Goal: Task Accomplishment & Management: Use online tool/utility

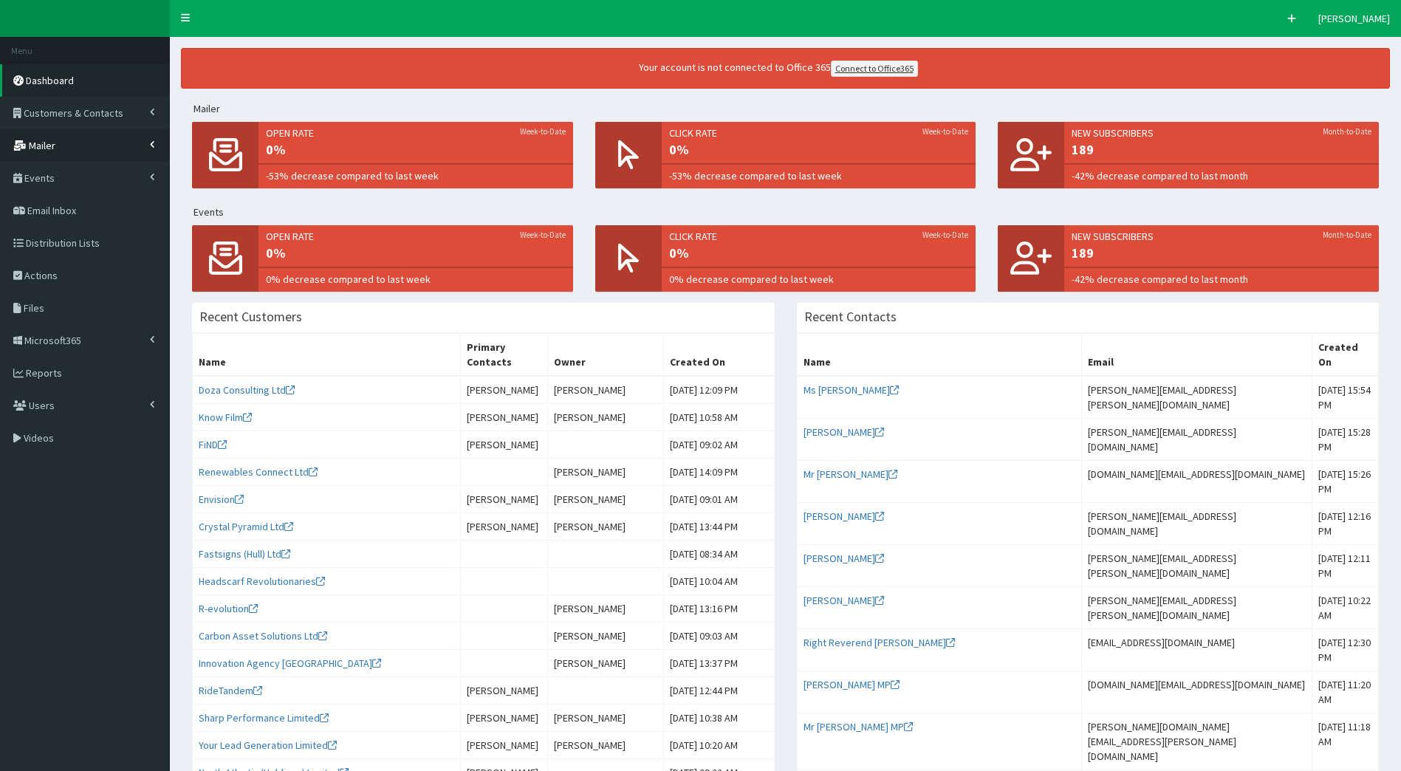
click at [58, 140] on link "Mailer" at bounding box center [85, 145] width 170 height 32
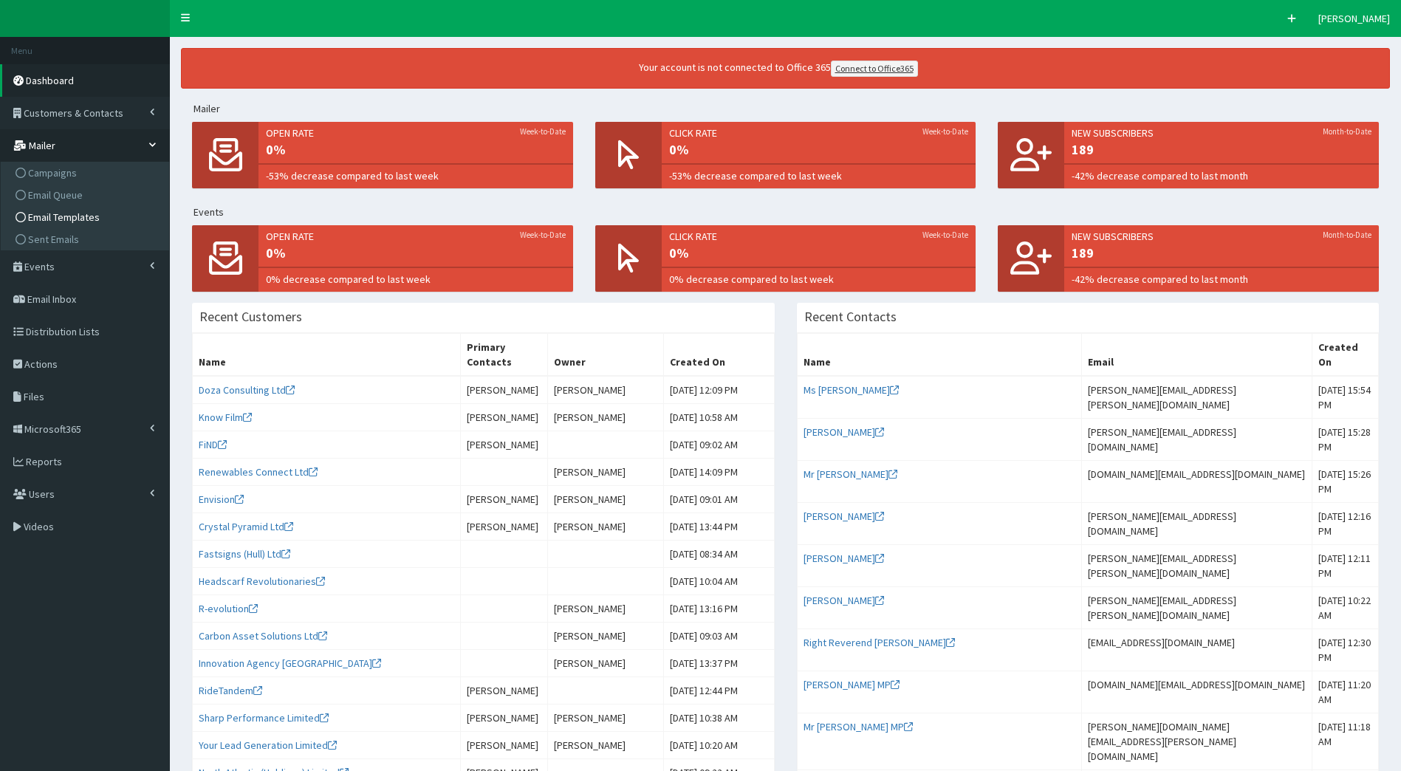
click at [75, 221] on span "Email Templates" at bounding box center [64, 216] width 72 height 13
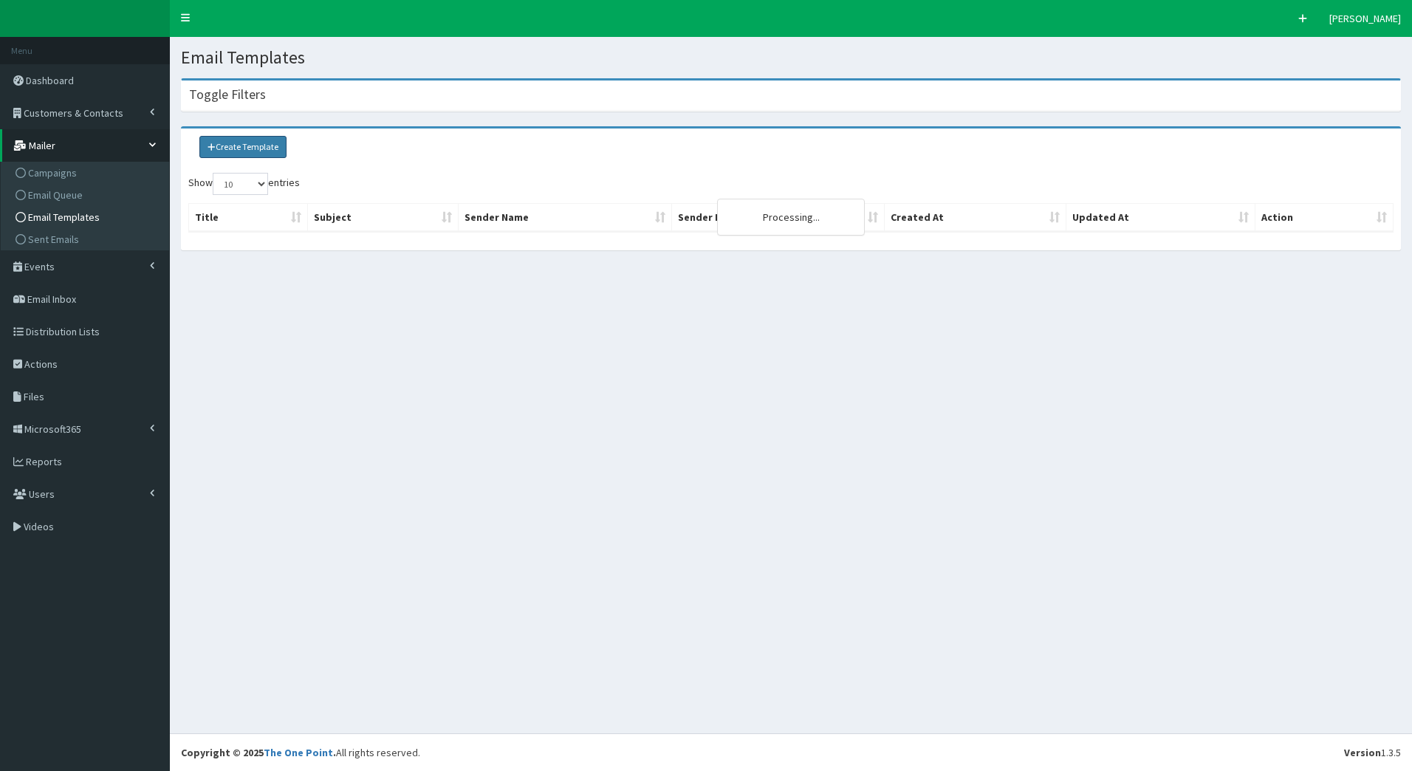
click at [239, 145] on link "Create Template" at bounding box center [242, 147] width 87 height 22
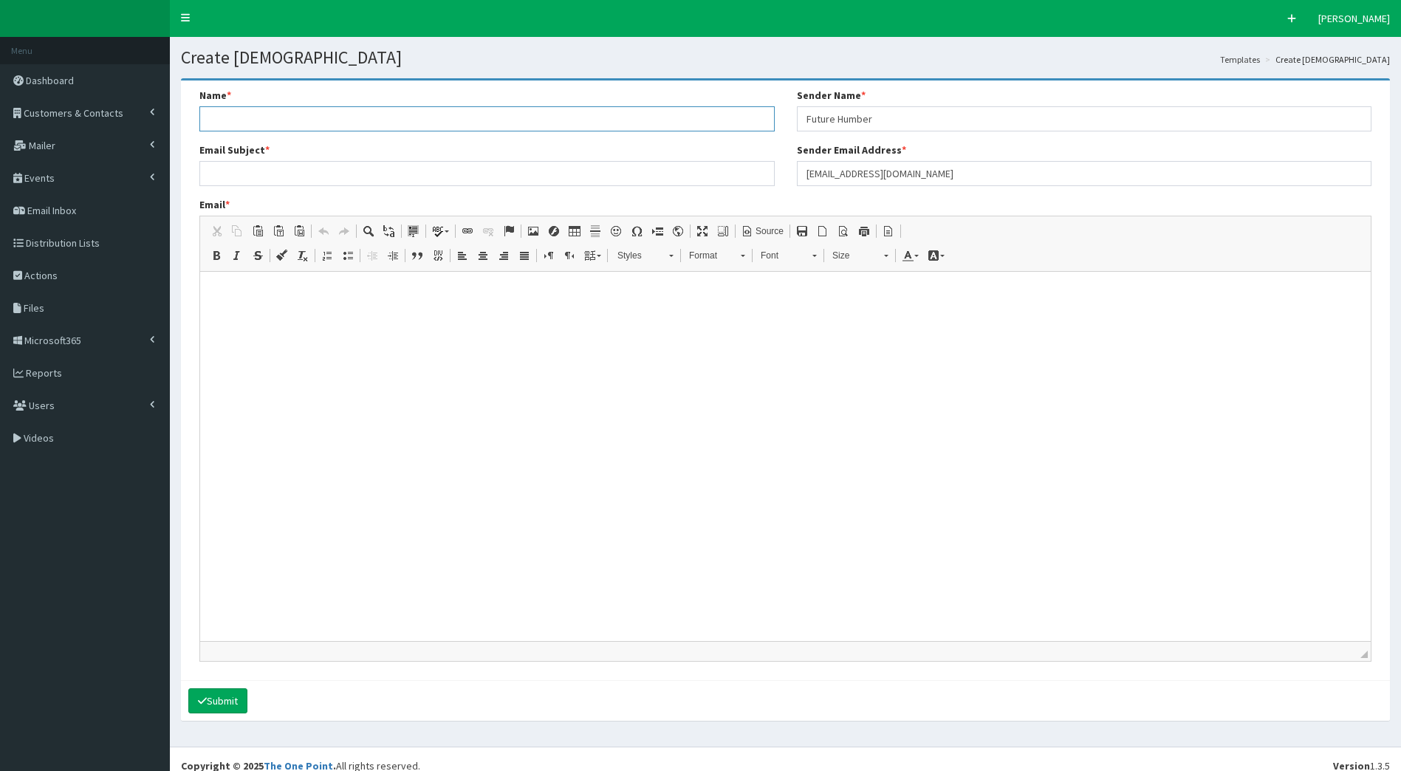
click at [243, 109] on input "Name *" at bounding box center [486, 118] width 575 height 25
type input "HR Teams Workplace Stress Event"
click at [258, 175] on input "Email Subject *" at bounding box center [486, 173] width 575 height 25
paste input "Final places – Join us to tackle workplace stress over breakfast"
click at [766, 233] on span "Source" at bounding box center [768, 231] width 30 height 13
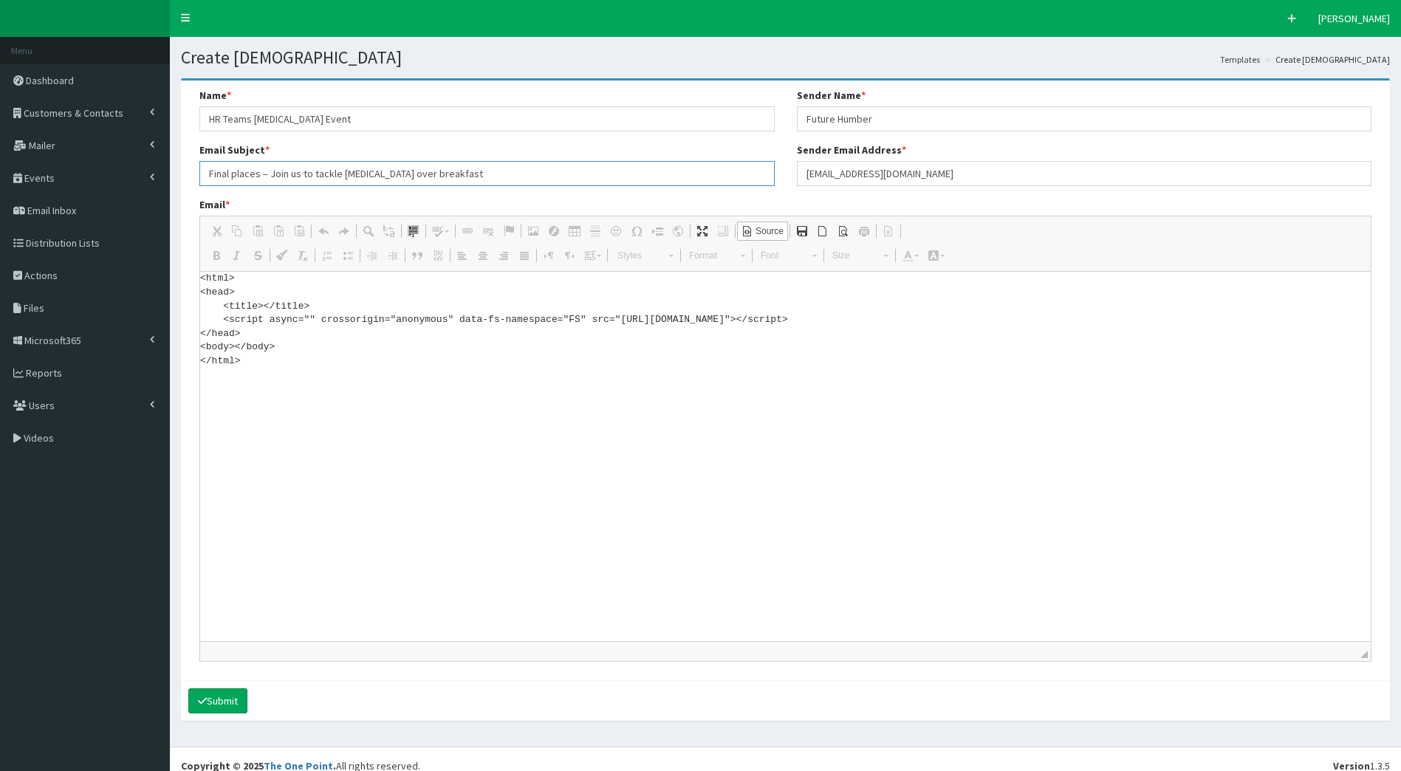
type input "Final places – Join us to tackle workplace stress over breakfast"
drag, startPoint x: 258, startPoint y: 363, endPoint x: 157, endPoint y: 253, distance: 149.4
click at [157, 253] on div "F Pr \Toggle navigation Quick Create Elleanor Siddall Elleanor Siddall Member s…" at bounding box center [700, 392] width 1401 height 784
paste textarea "!DOCTYPE html> <html xmlns:v="urn:schemas-microsoft-com:vml" xmlns:o="urn:schem…"
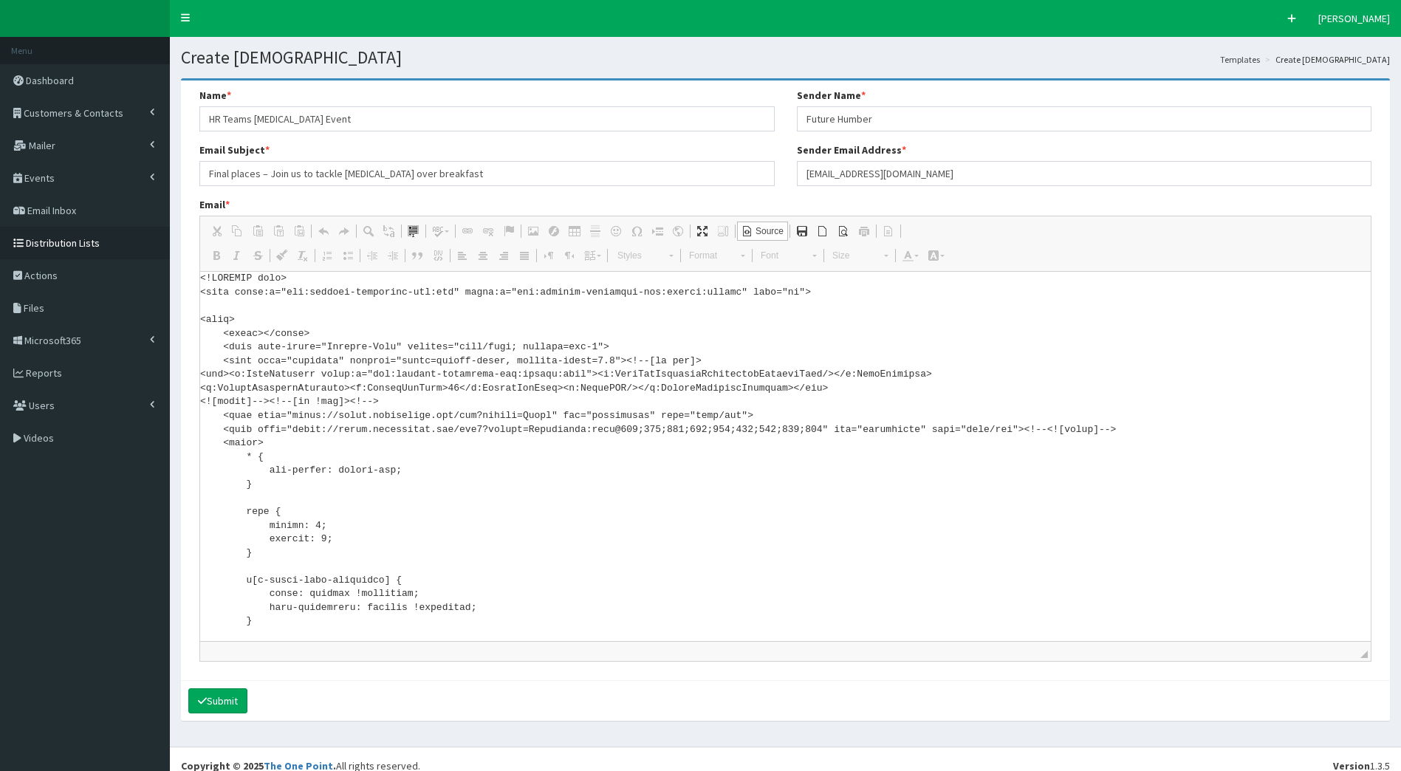
scroll to position [5537, 0]
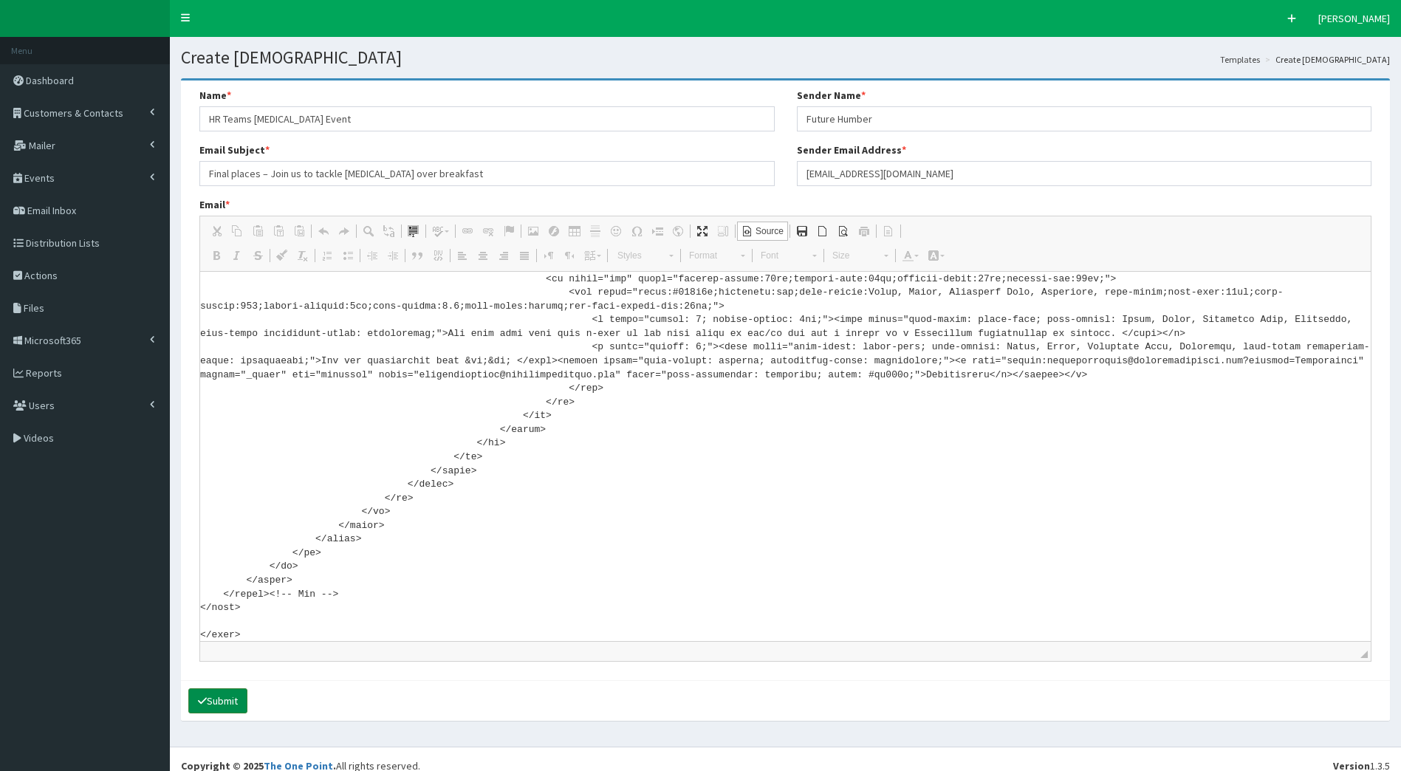
type textarea "<!DOCTYPE html> <html xmlns:v="urn:schemas-microsoft-com:vml" xmlns:o="urn:sche…"
click at [247, 709] on button "Submit" at bounding box center [217, 700] width 59 height 25
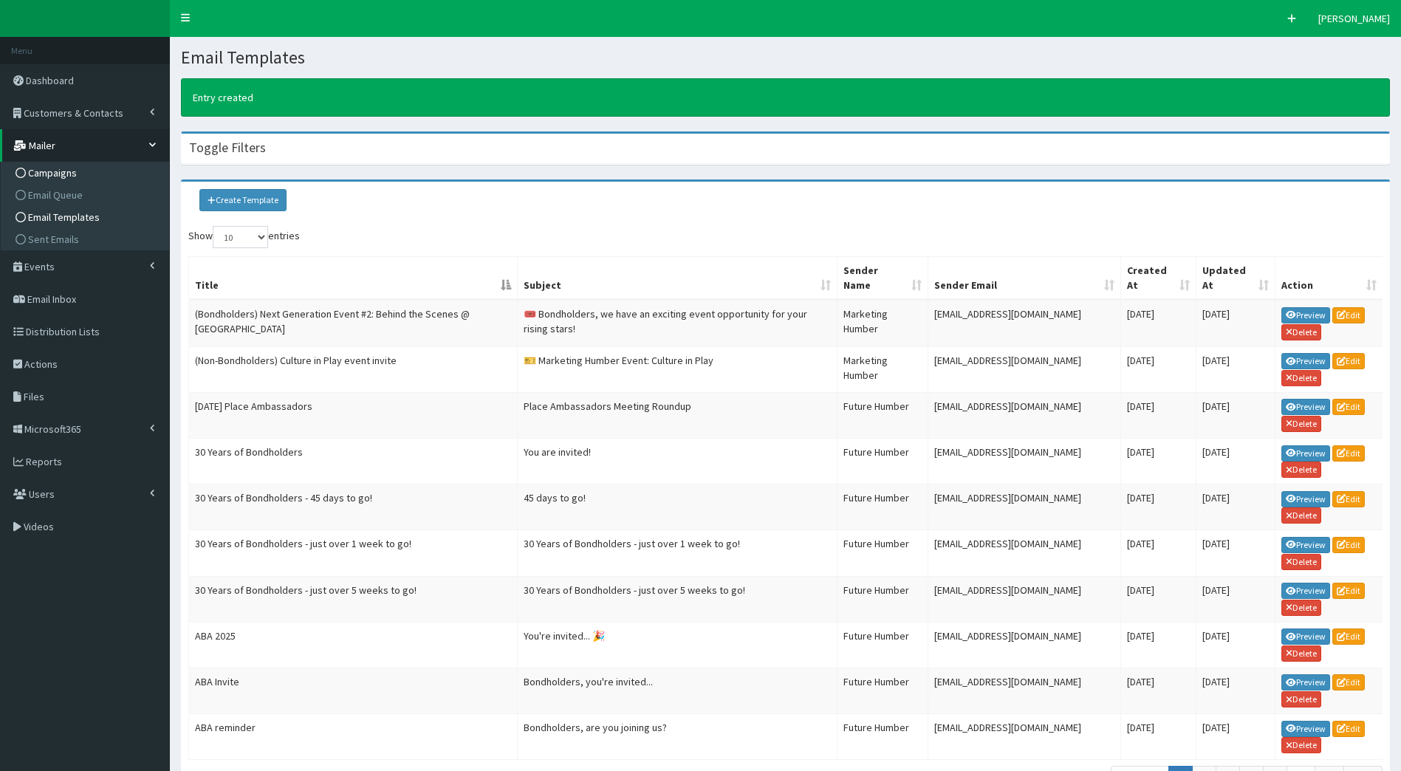
click at [71, 176] on span "Campaigns" at bounding box center [52, 172] width 49 height 13
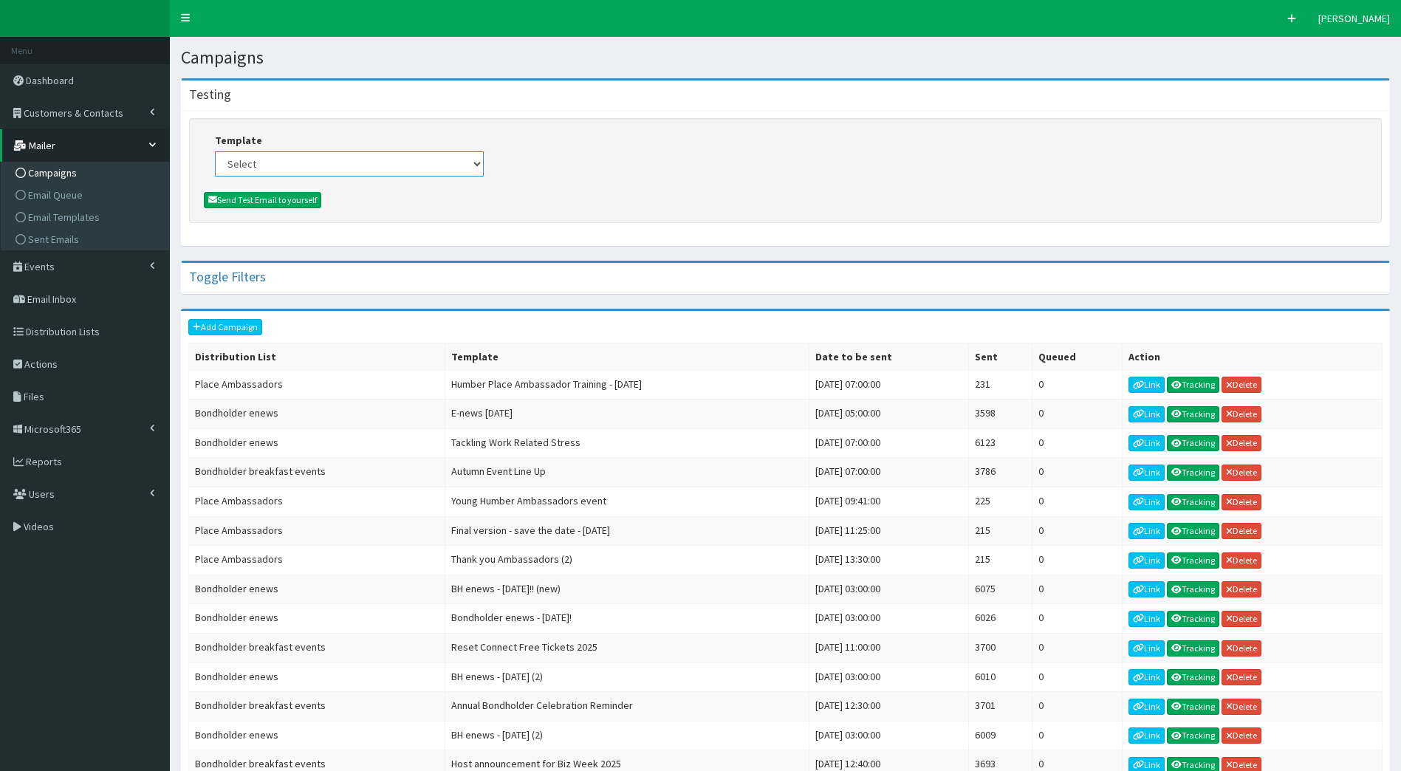
click at [270, 169] on select "Select (Bondholders) Next Generation Event #2: Behind the Scenes @ Paragon Arca…" at bounding box center [349, 163] width 269 height 25
select select "433"
click at [215, 151] on select "Select (Bondholders) Next Generation Event #2: Behind the Scenes @ Paragon Arca…" at bounding box center [349, 163] width 269 height 25
click at [253, 204] on button "Send Test Email to yourself" at bounding box center [262, 200] width 117 height 16
click at [224, 329] on link "Add Campaign" at bounding box center [225, 327] width 74 height 16
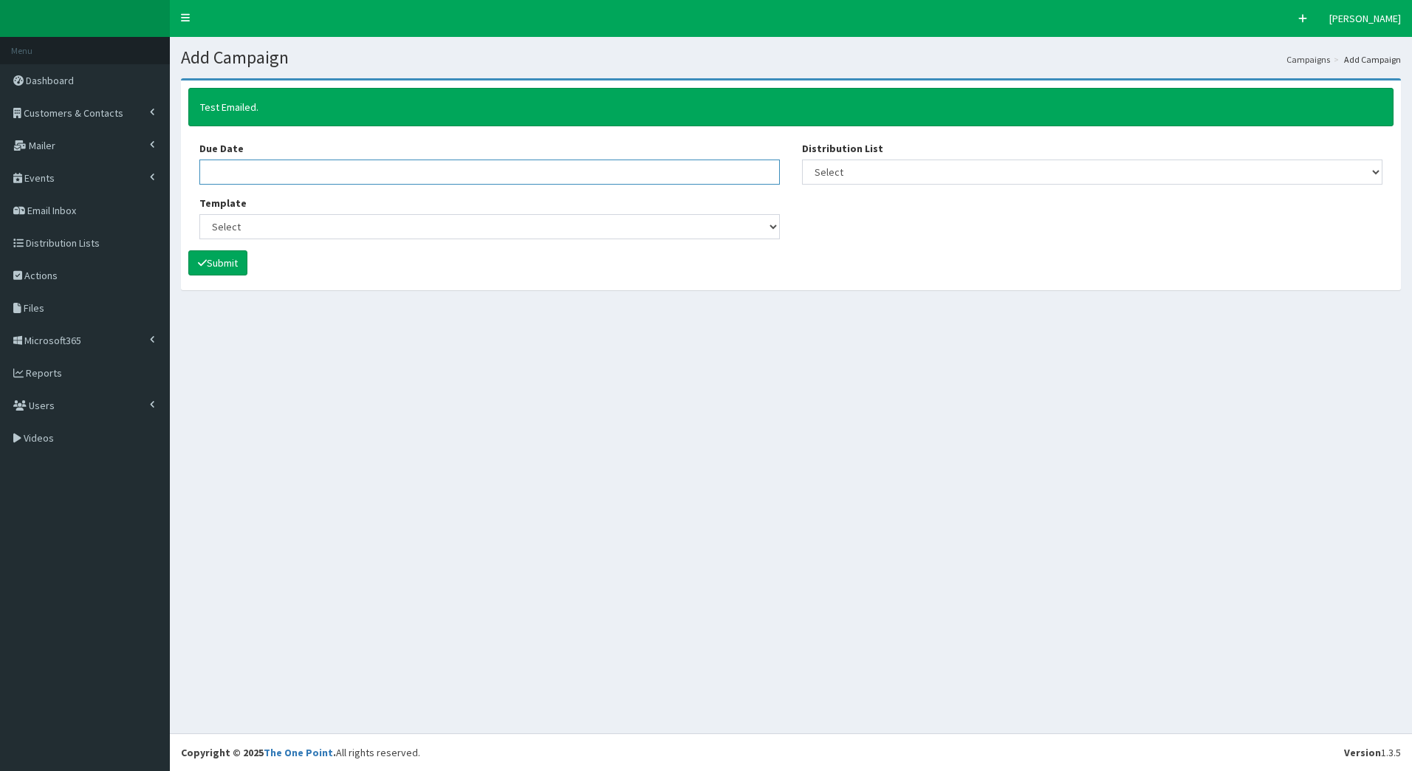
click at [334, 161] on input "Due Date" at bounding box center [489, 171] width 580 height 25
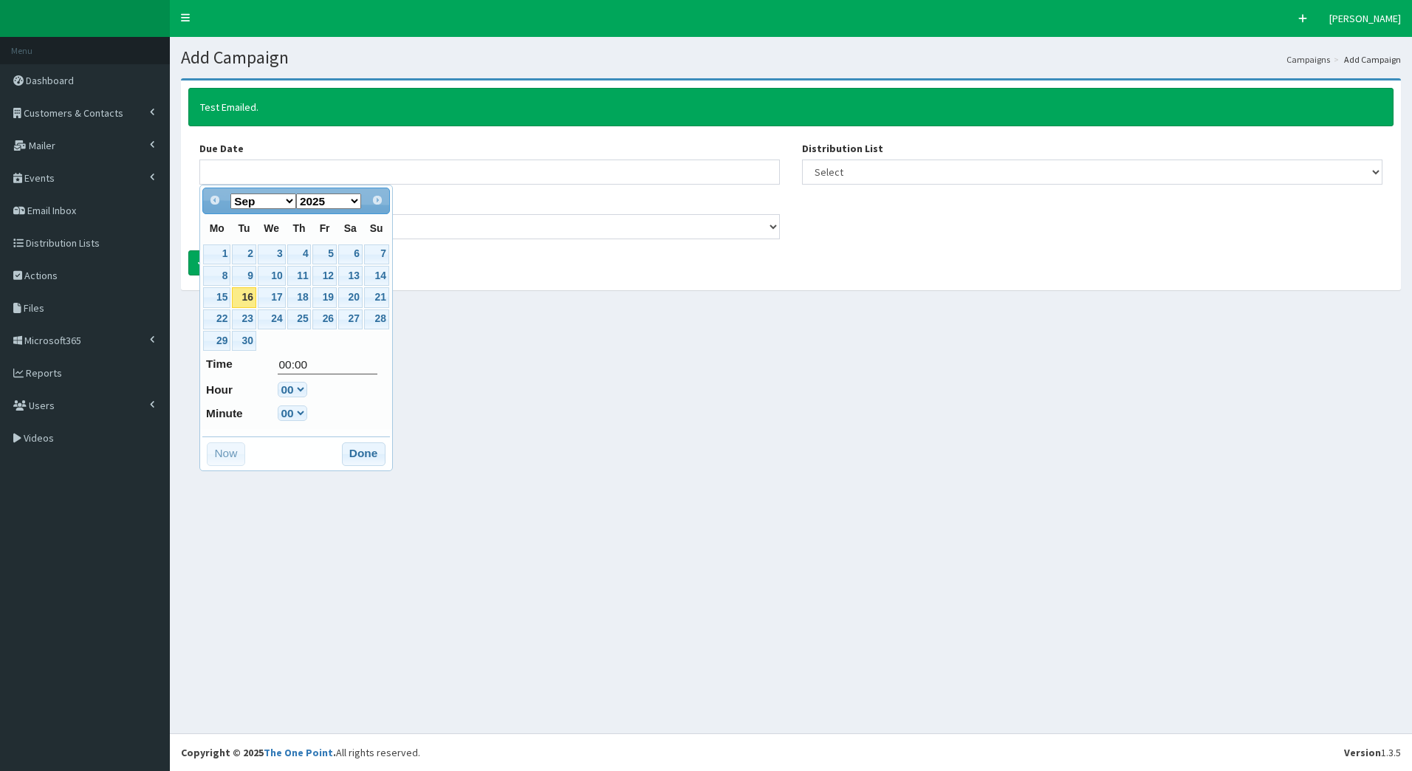
click at [245, 300] on link "16" at bounding box center [244, 297] width 24 height 20
click at [298, 394] on select "00 01 02 03 04 05 06 07 08 09 10 11 12 13 14 15 16 17 18 19 20 21 22 23" at bounding box center [293, 390] width 30 height 16
type input "16-09-2025 10:00"
type input "10:00"
select select "10"
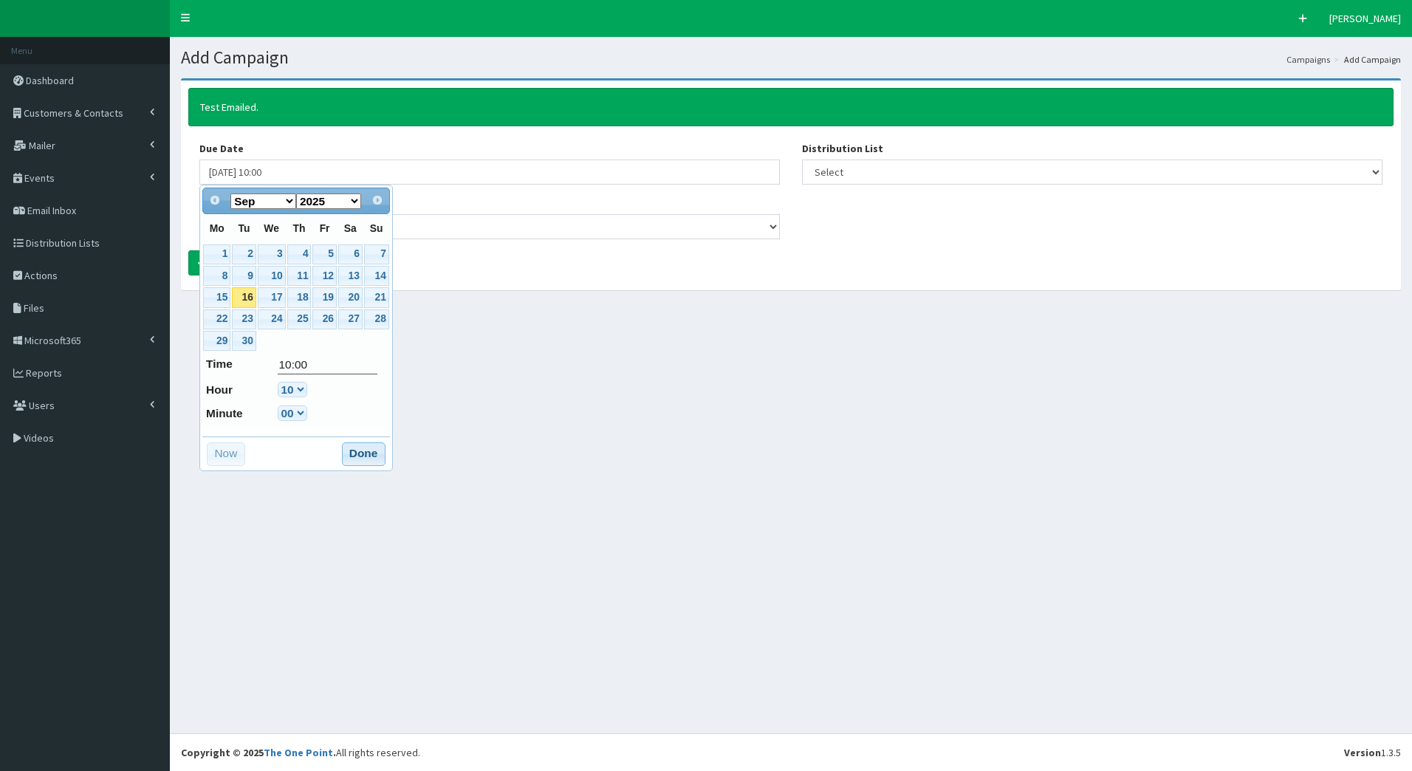
click at [360, 462] on button "Done" at bounding box center [364, 454] width 44 height 24
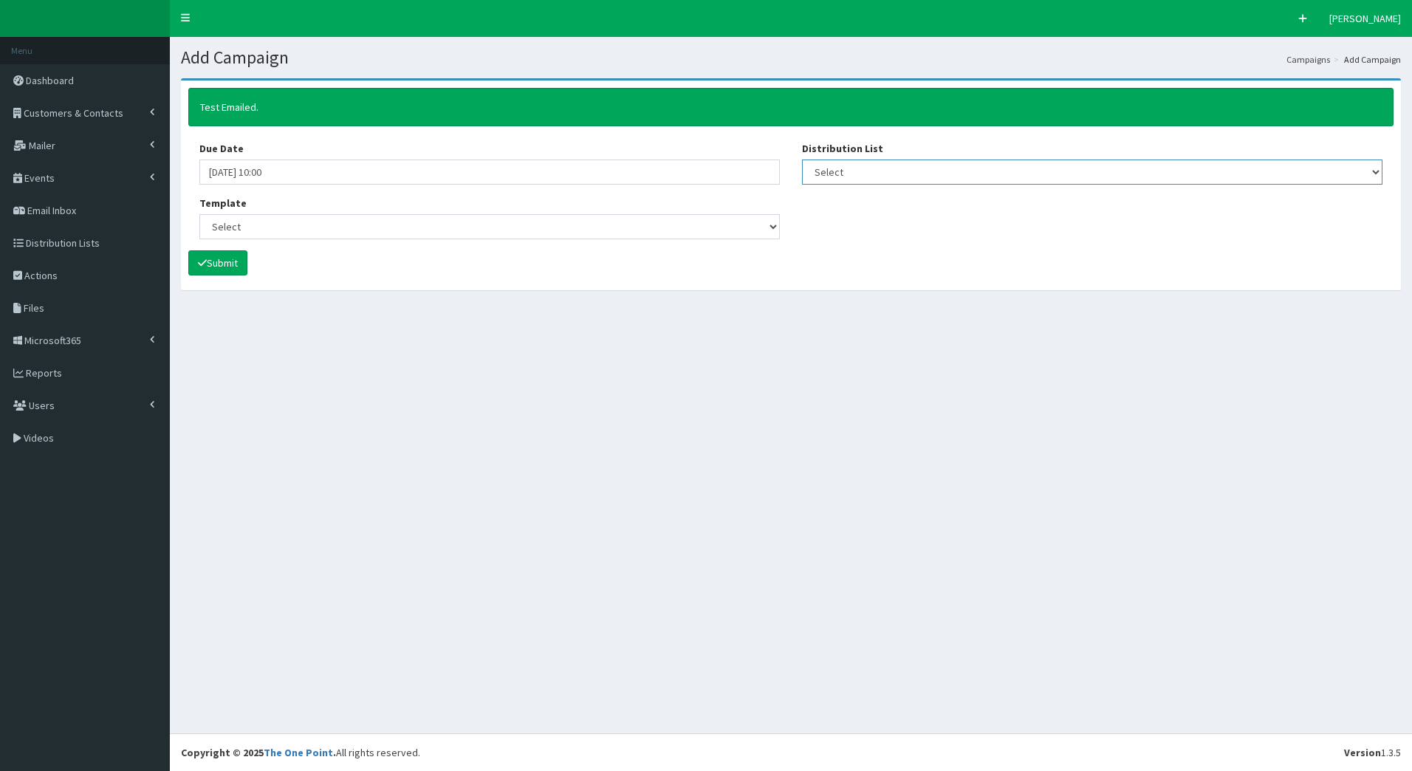
click at [877, 171] on select "Select [DEVELOPER TEST] Bondholder Advisory Group Bondholder breakfast events B…" at bounding box center [1092, 171] width 580 height 25
select select "80"
click at [802, 159] on select "Select [DEVELOPER TEST] Bondholder Advisory Group Bondholder breakfast events B…" at bounding box center [1092, 171] width 580 height 25
click at [271, 221] on select "Select (Bondholders) Next Generation Event #2: Behind the Scenes @ Paragon Arca…" at bounding box center [489, 226] width 580 height 25
select select "433"
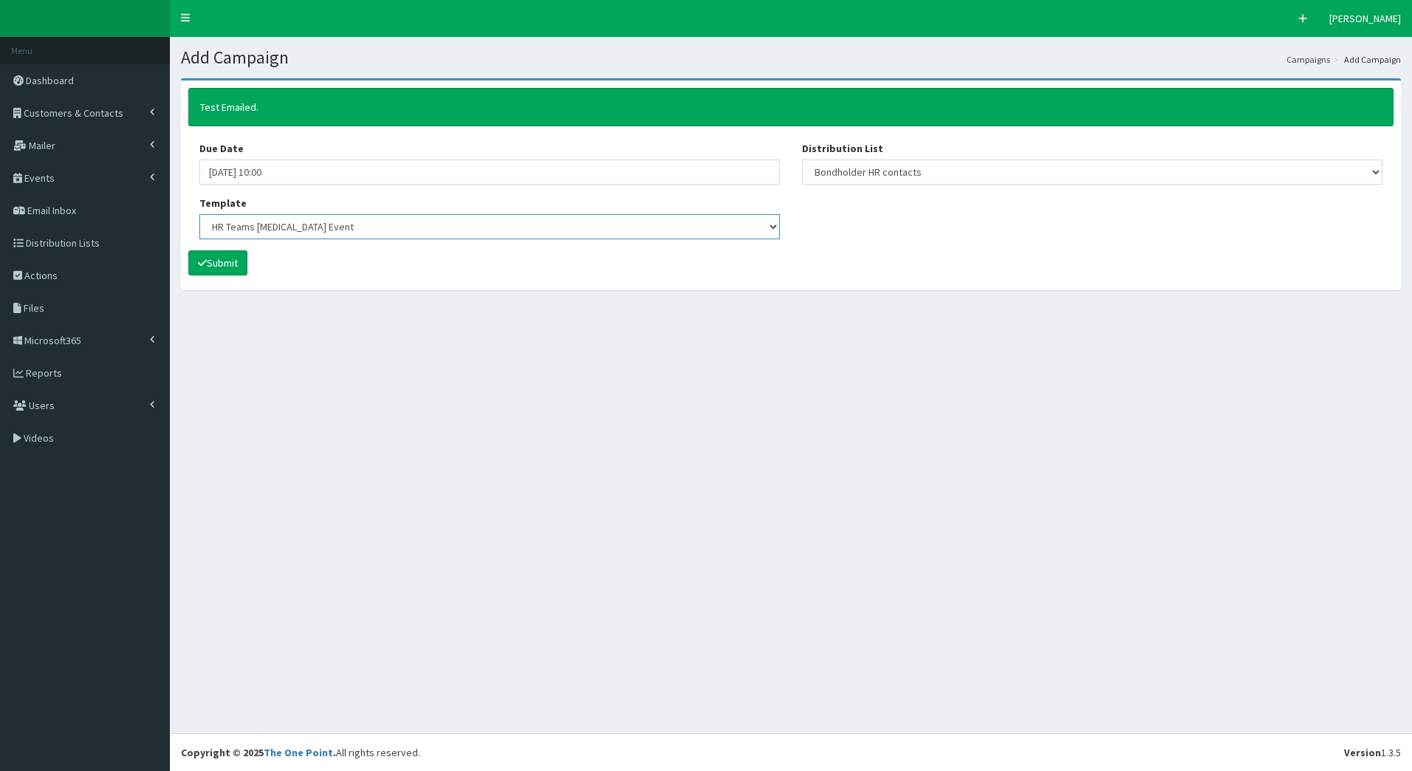
click at [199, 214] on select "Select (Bondholders) Next Generation Event #2: Behind the Scenes @ Paragon Arca…" at bounding box center [489, 226] width 580 height 25
click at [228, 272] on button "Submit" at bounding box center [217, 262] width 59 height 25
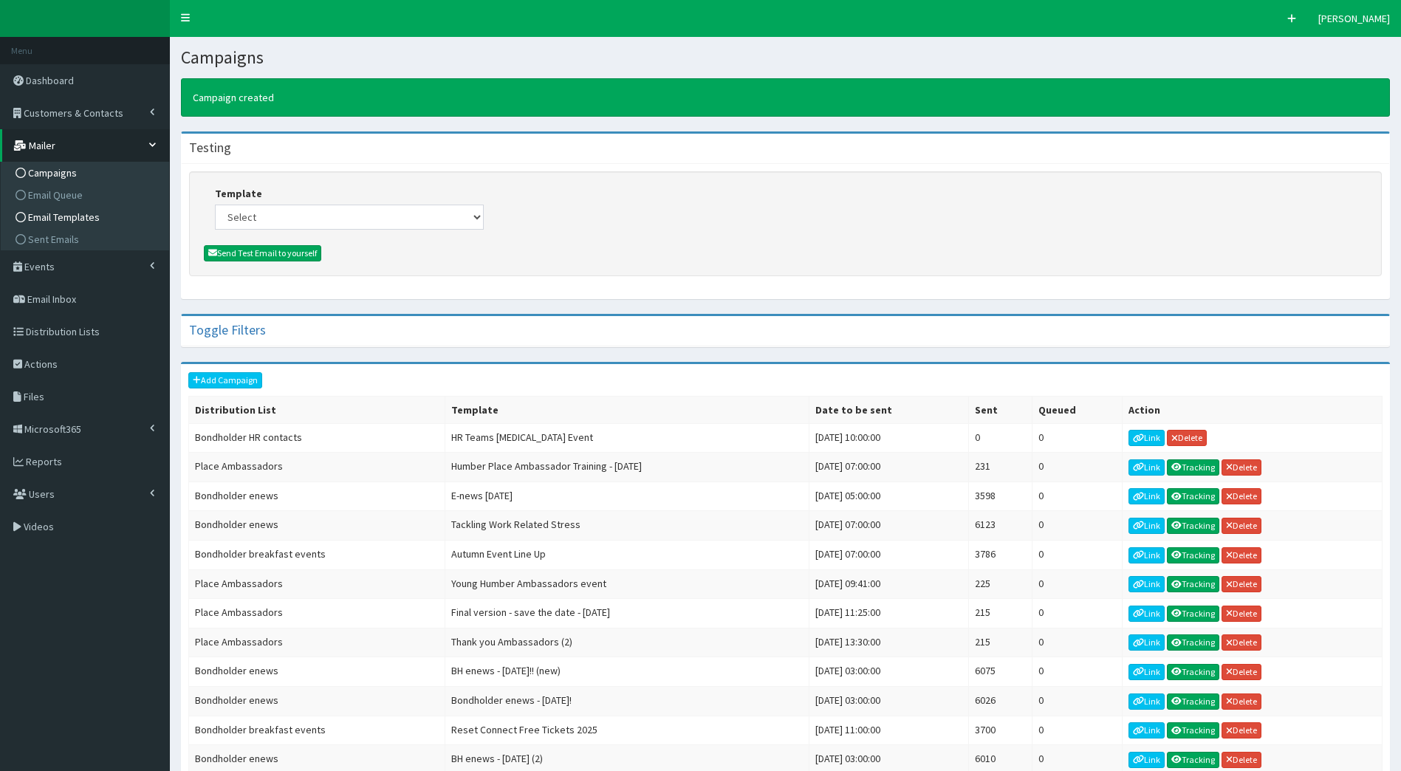
click at [57, 217] on span "Email Templates" at bounding box center [64, 216] width 72 height 13
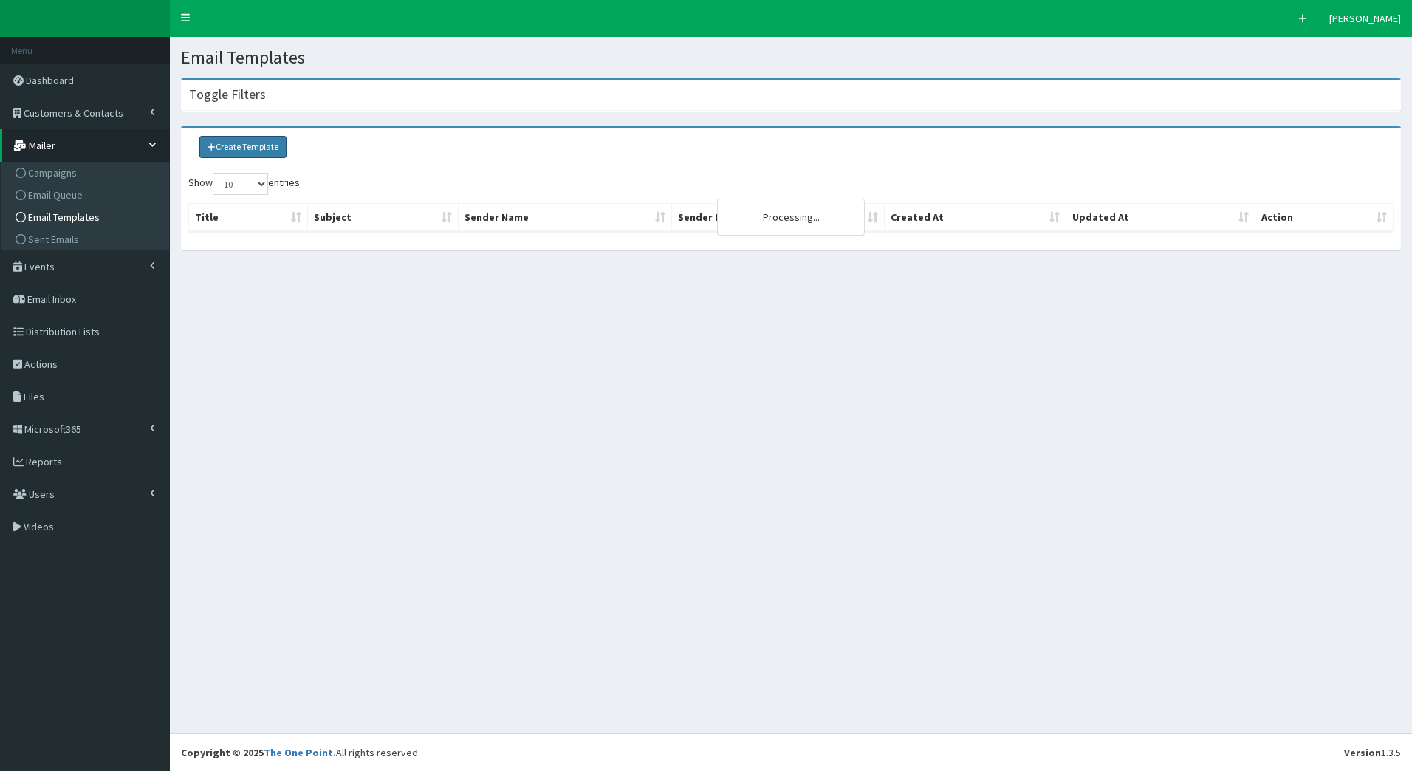
click at [250, 142] on link "Create Template" at bounding box center [242, 147] width 87 height 22
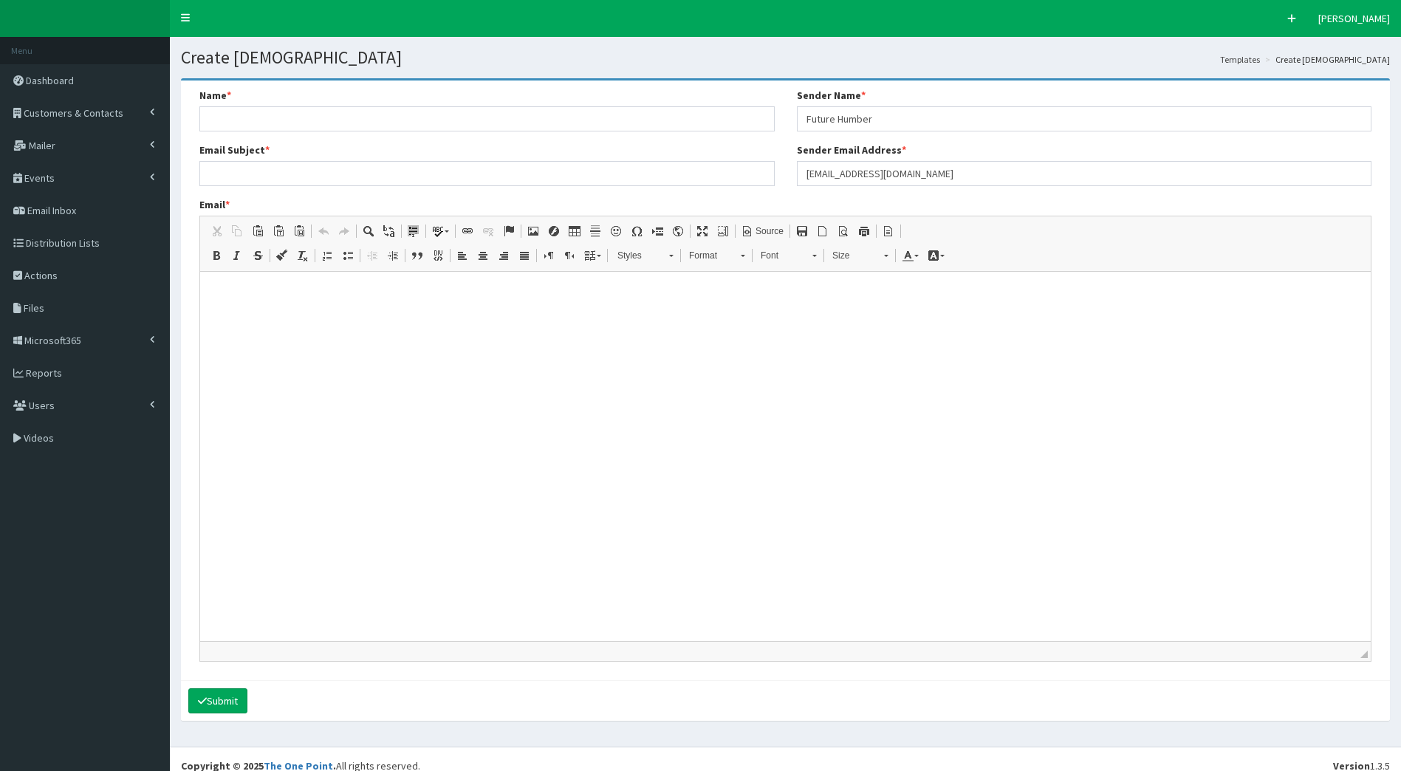
click at [293, 103] on div "Name *" at bounding box center [486, 110] width 575 height 44
click at [298, 119] on input "Name *" at bounding box center [486, 118] width 575 height 25
type input "Bondholder Website - How to Register"
click at [341, 170] on input "Email Subject *" at bounding box center [486, 173] width 575 height 25
paste input "How to Register for the New Bondholder Portal"
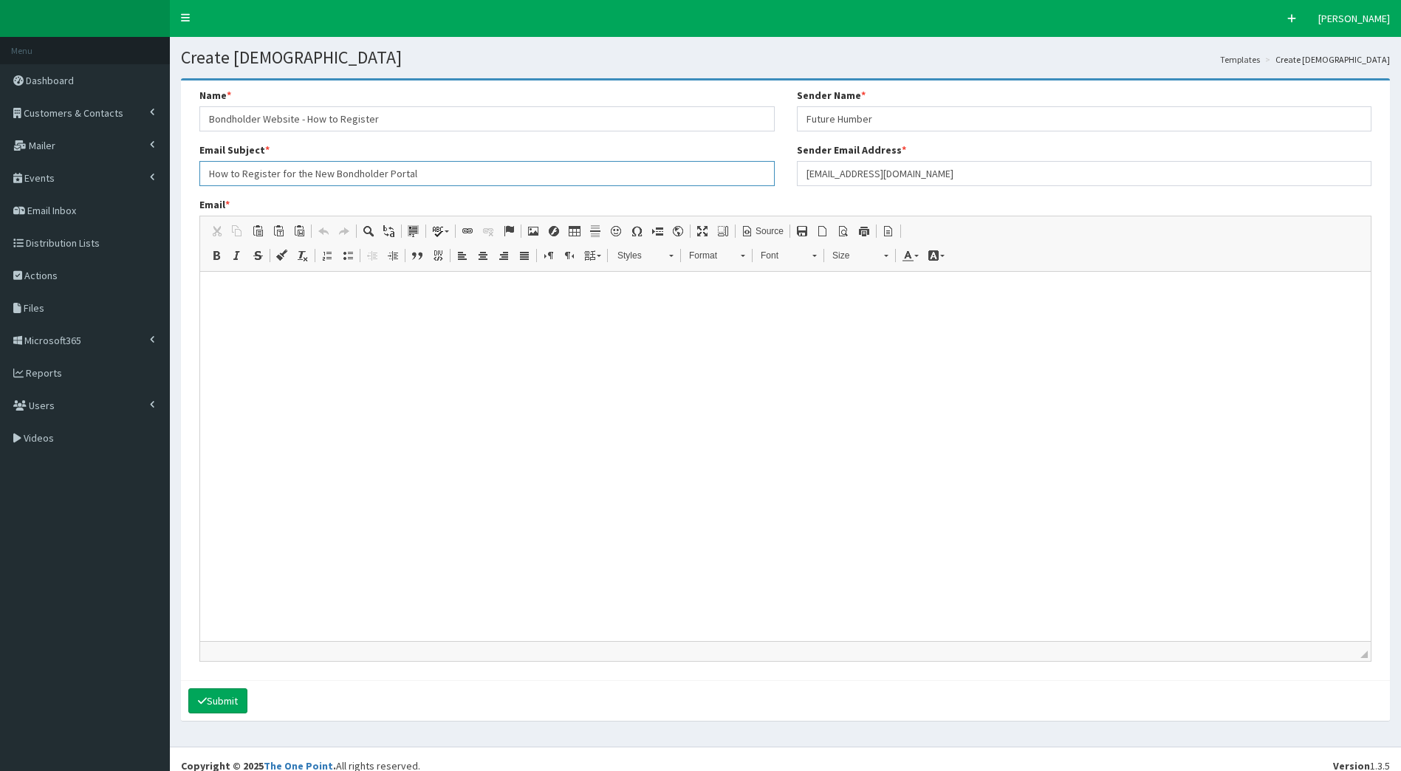
click at [209, 173] on input "How to Register for the New Bondholder Portal" at bounding box center [486, 173] width 575 height 25
drag, startPoint x: 457, startPoint y: 173, endPoint x: 113, endPoint y: 160, distance: 344.3
click at [113, 160] on div "F Pr \Toggle navigation Quick Create [PERSON_NAME] [PERSON_NAME] Member since […" at bounding box center [700, 392] width 1401 height 784
paste input "This Is Your Space – Here’s How to Join the"
click at [571, 166] on input "This Is Your Space – Here’s How to Join the Bondholder Portal" at bounding box center [486, 173] width 575 height 25
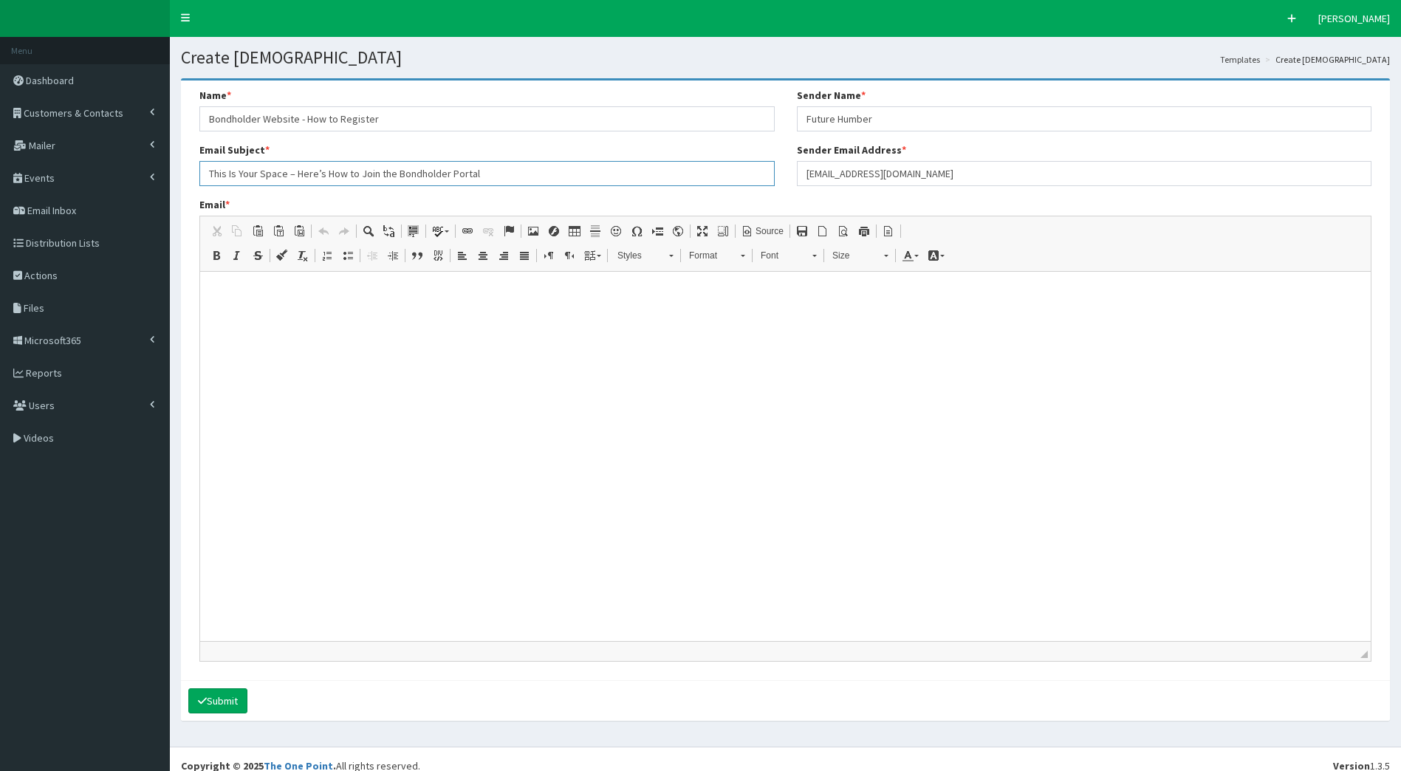
click at [371, 171] on input "This Is Your Space – Here’s How to Join the Bondholder Portal" at bounding box center [486, 173] width 575 height 25
click at [361, 171] on input "This Is Your Space – Here’s How to Sign up to the Bondholder Portal" at bounding box center [486, 173] width 575 height 25
click at [328, 173] on input "This Is Your Space – Here’s How to sign up to the Bondholder Portal" at bounding box center [486, 173] width 575 height 25
type input "This Is Your Space – Here’s how to sign up to the Bondholder Portal"
click at [590, 159] on div "Email Subject * This Is Your Space – Here’s how to sign up to the Bondholder Po…" at bounding box center [486, 164] width 575 height 44
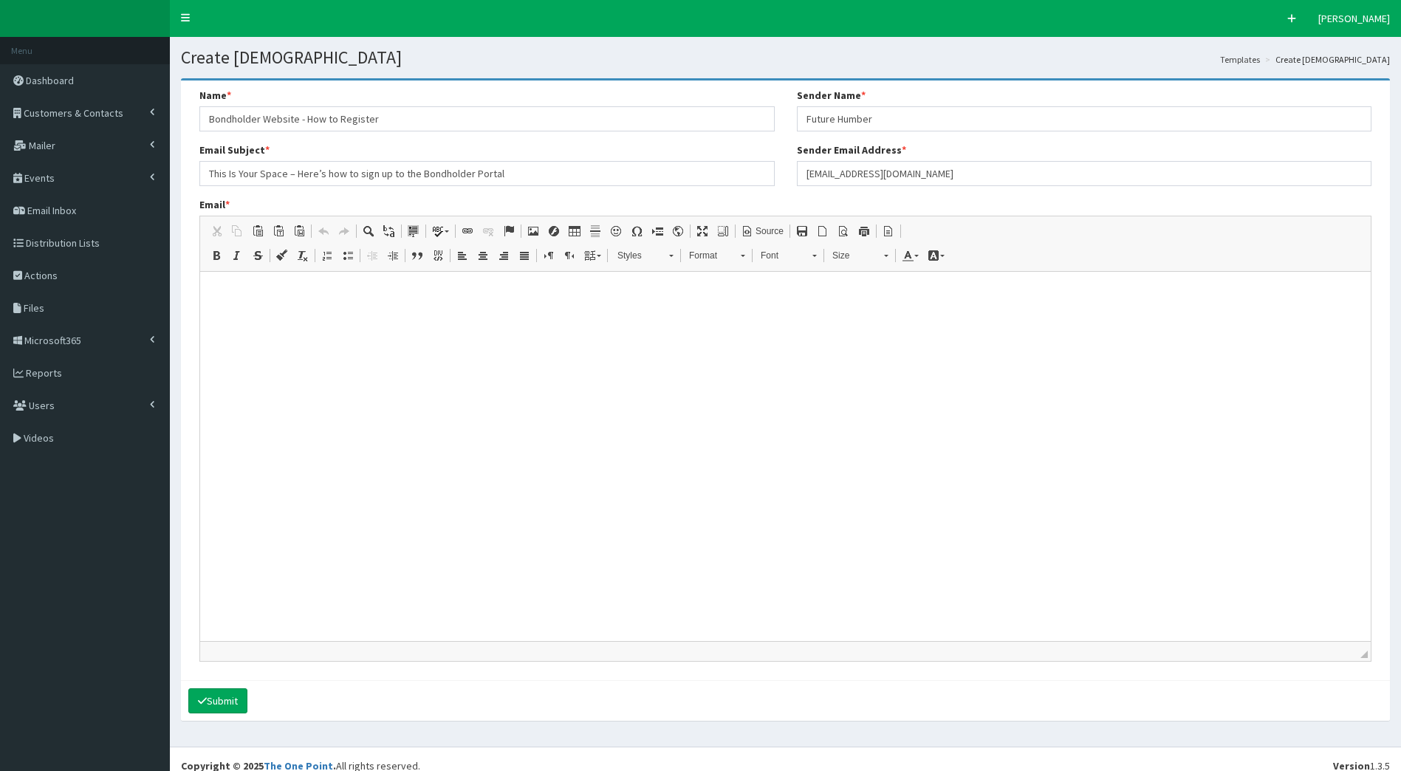
click at [288, 309] on html at bounding box center [785, 290] width 1170 height 37
drag, startPoint x: 88, startPoint y: 39, endPoint x: 777, endPoint y: 231, distance: 715.8
click at [777, 231] on span "Source" at bounding box center [768, 231] width 30 height 13
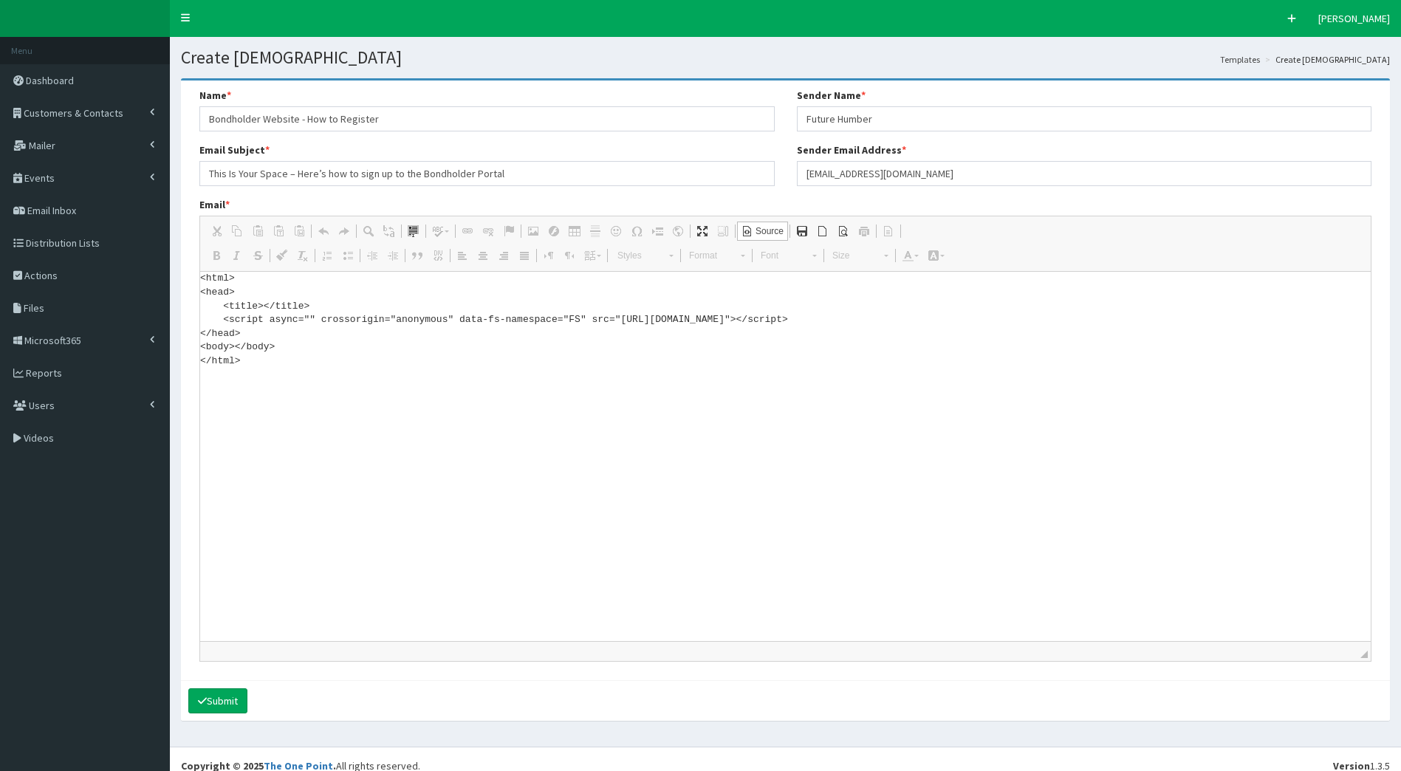
click at [239, 359] on textarea "<html> <head> <title></title> <script async="" crossorigin="anonymous" data-fs-…" at bounding box center [785, 456] width 1170 height 369
drag, startPoint x: 191, startPoint y: 300, endPoint x: 120, endPoint y: 207, distance: 117.5
click at [120, 207] on div "F Pr \Toggle navigation Quick Create [PERSON_NAME] [PERSON_NAME] Member since […" at bounding box center [700, 392] width 1401 height 784
paste textarea "!DOCTYPE html> <html xmlns:v="urn:schemas-microsoft-com:vml" xmlns:o="urn:schem…"
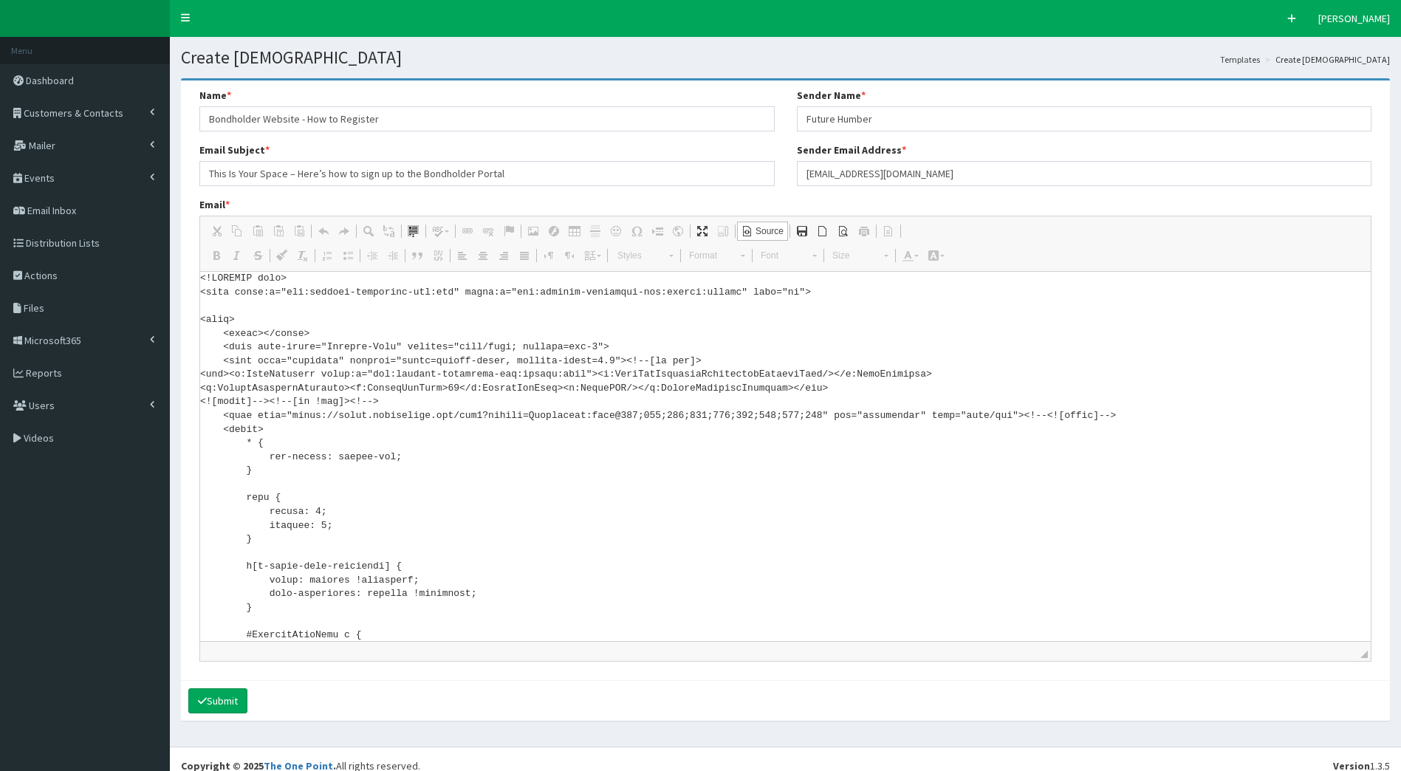
scroll to position [5975, 0]
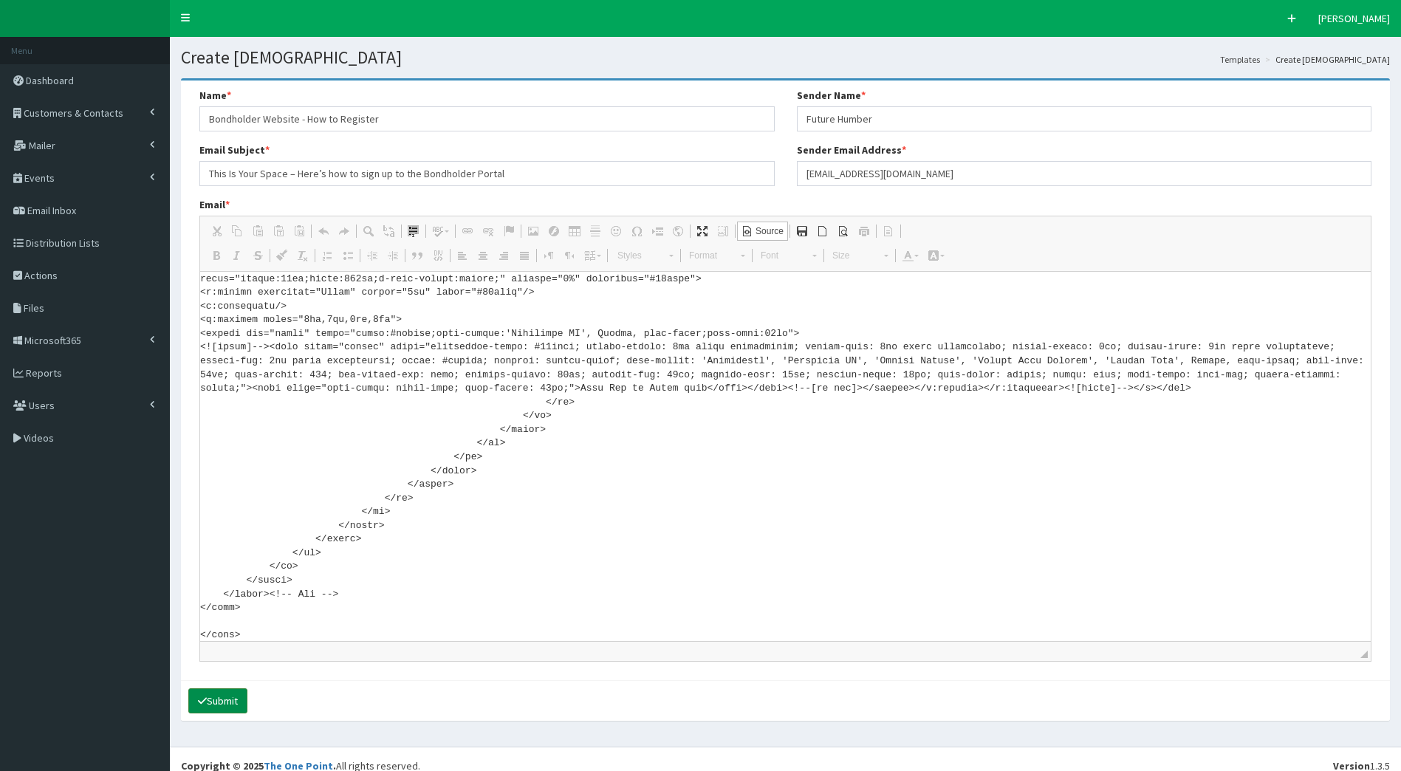
type textarea "<!DOCTYPE html> <html xmlns:v="urn:schemas-microsoft-com:vml" xmlns:o="urn:sche…"
click at [233, 698] on button "Submit" at bounding box center [217, 700] width 59 height 25
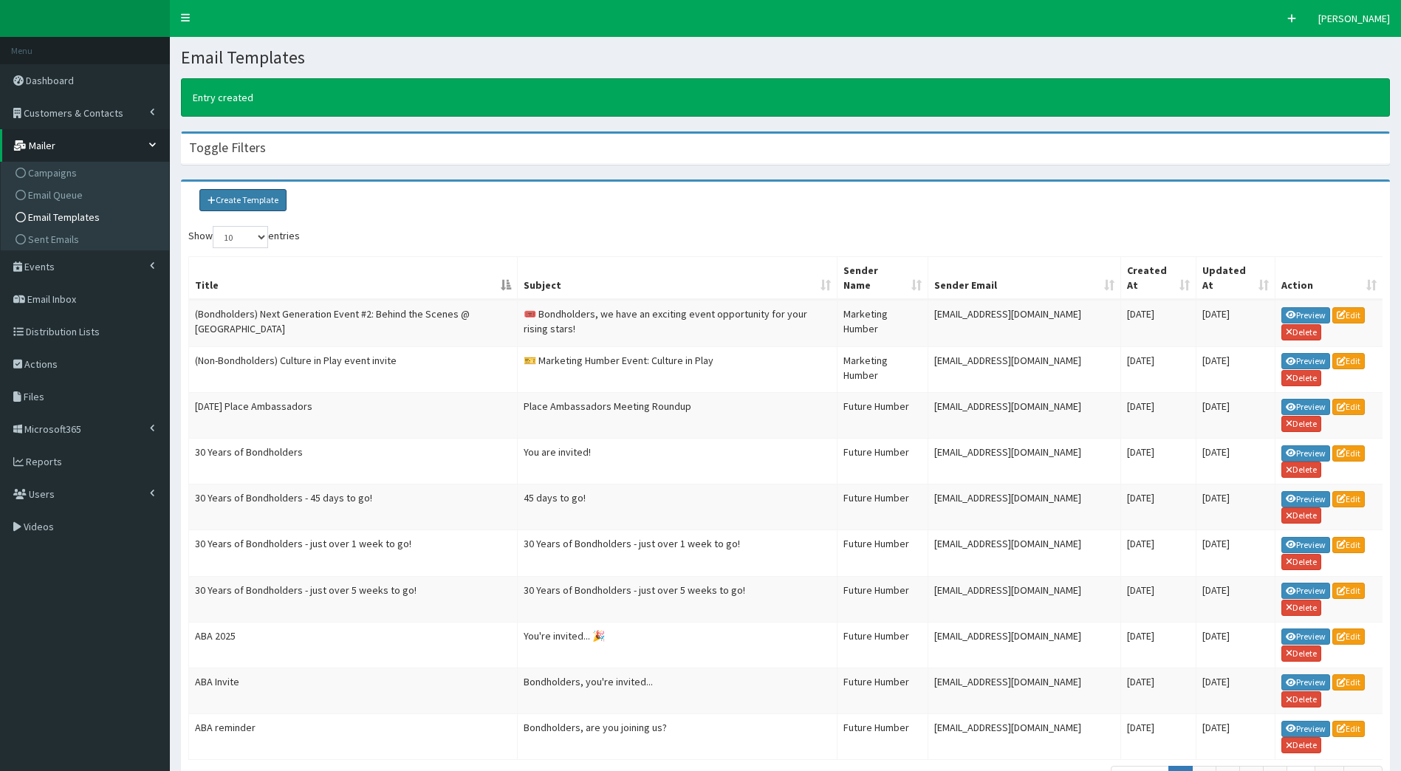
click at [241, 200] on link "Create Template" at bounding box center [242, 200] width 87 height 22
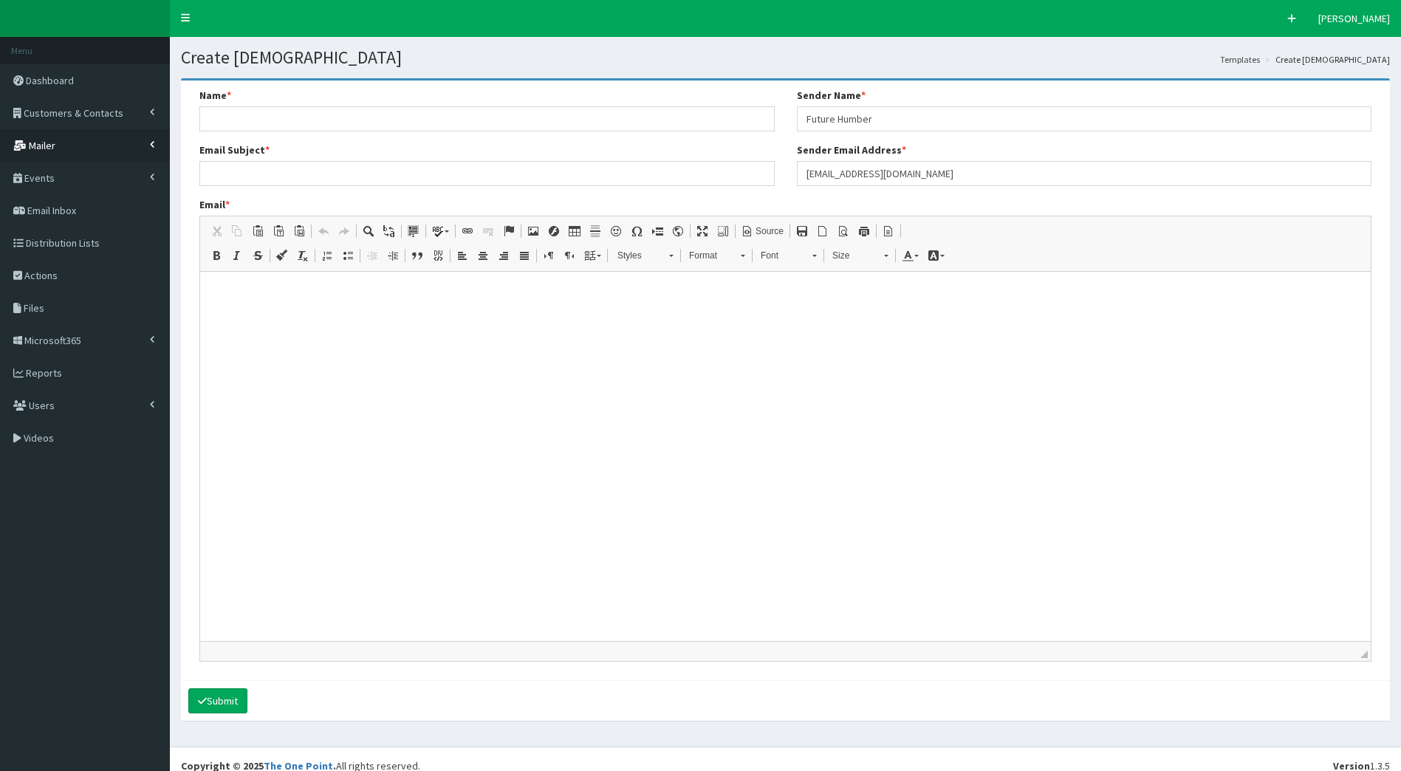
click at [84, 135] on link "Mailer" at bounding box center [85, 145] width 170 height 32
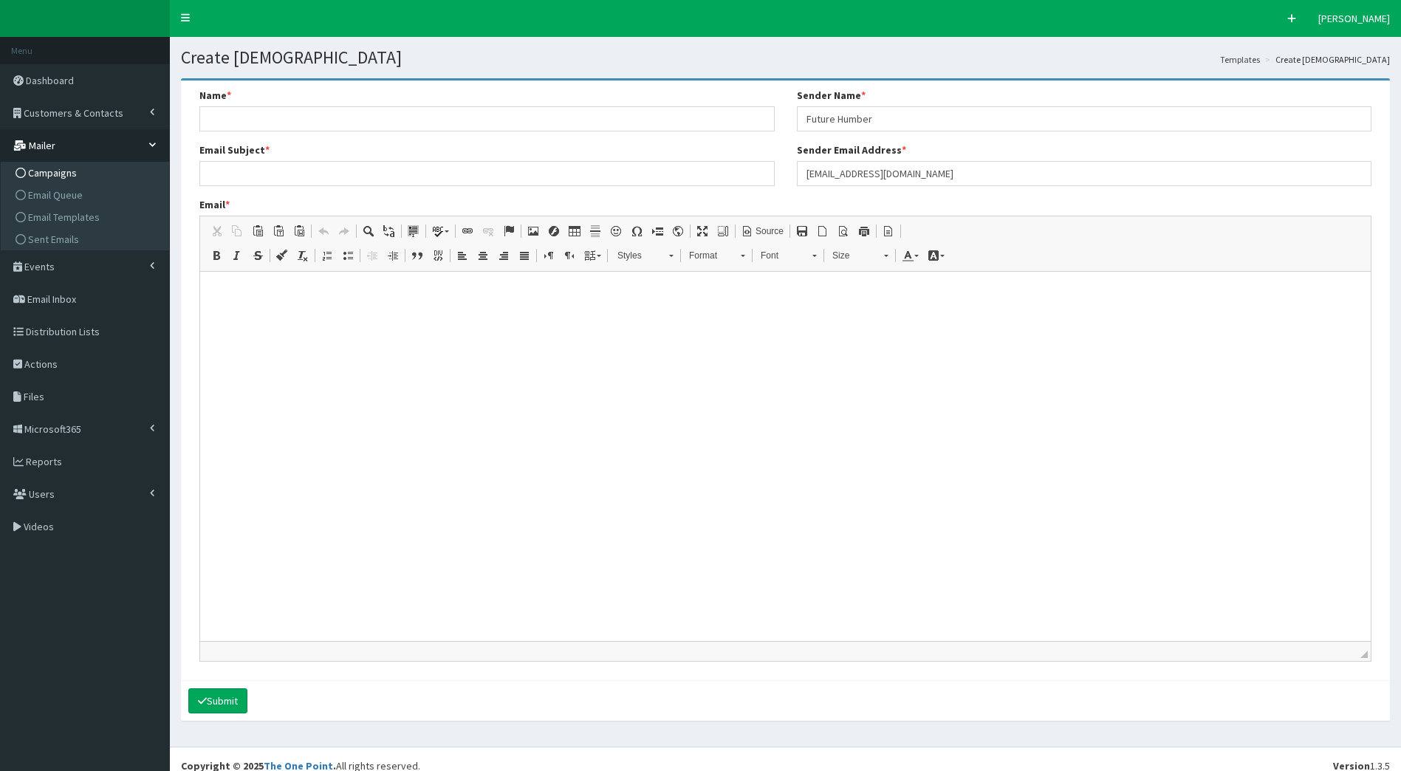
click at [71, 167] on span "Campaigns" at bounding box center [52, 172] width 49 height 13
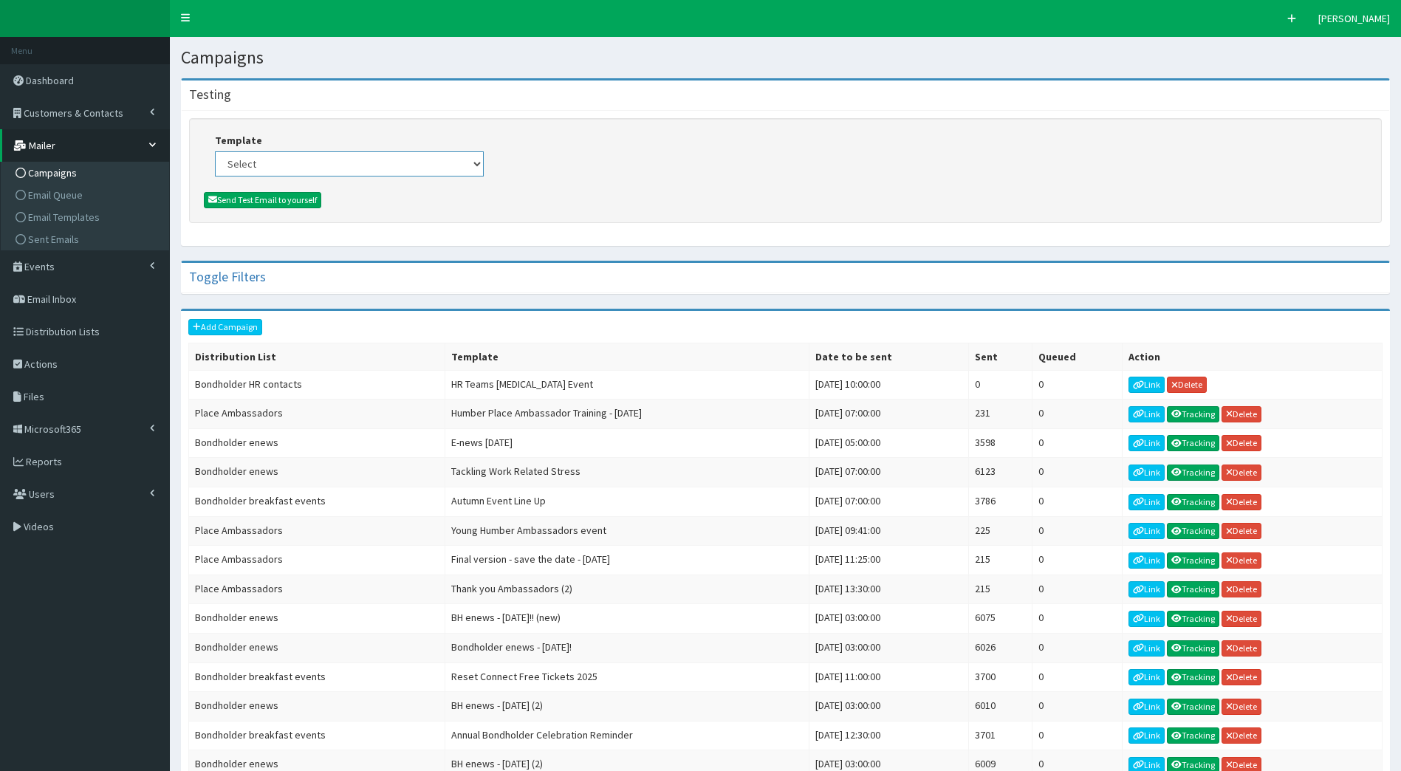
click at [289, 157] on select "Select (Bondholders) Next Generation Event #2: Behind the Scenes @ Paragon Arca…" at bounding box center [349, 163] width 269 height 25
select select "434"
click at [215, 151] on select "Select (Bondholders) Next Generation Event #2: Behind the Scenes @ Paragon Arca…" at bounding box center [349, 163] width 269 height 25
click at [264, 199] on button "Send Test Email to yourself" at bounding box center [262, 200] width 117 height 16
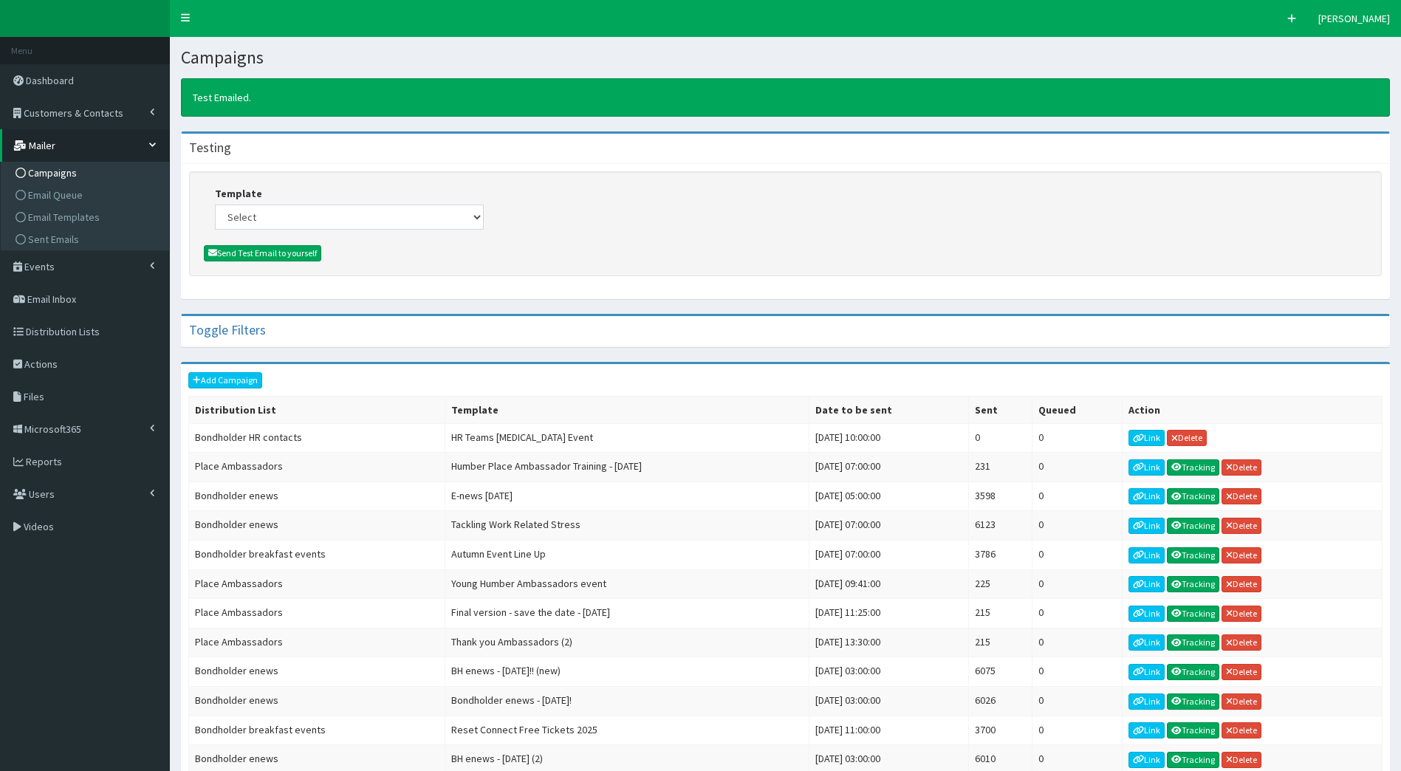
click at [238, 368] on div "Add Campaign Distribution List Template Date to be sent Sent Queued Action Bond…" at bounding box center [785, 653] width 1209 height 579
click at [244, 376] on link "Add Campaign" at bounding box center [225, 380] width 74 height 16
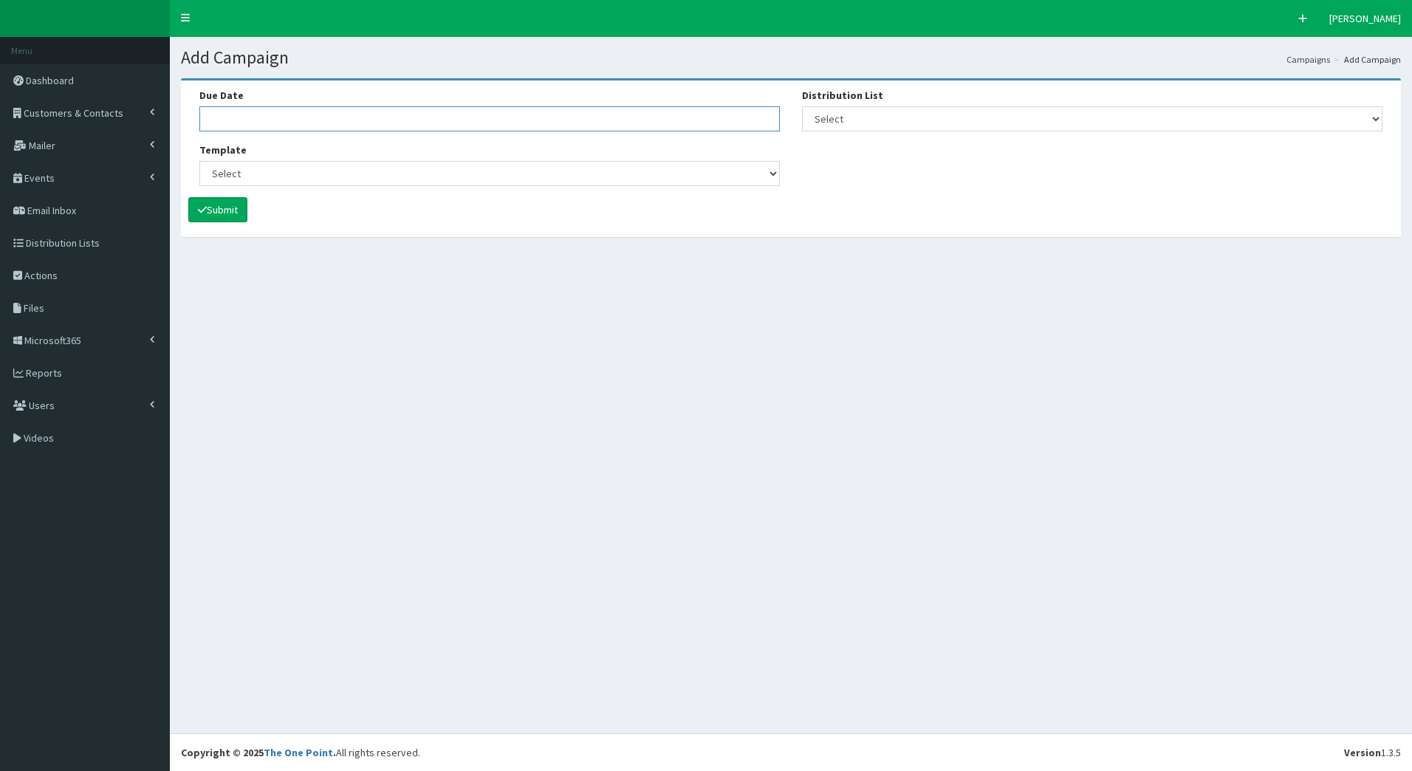
click at [266, 124] on input "Due Date" at bounding box center [489, 118] width 580 height 25
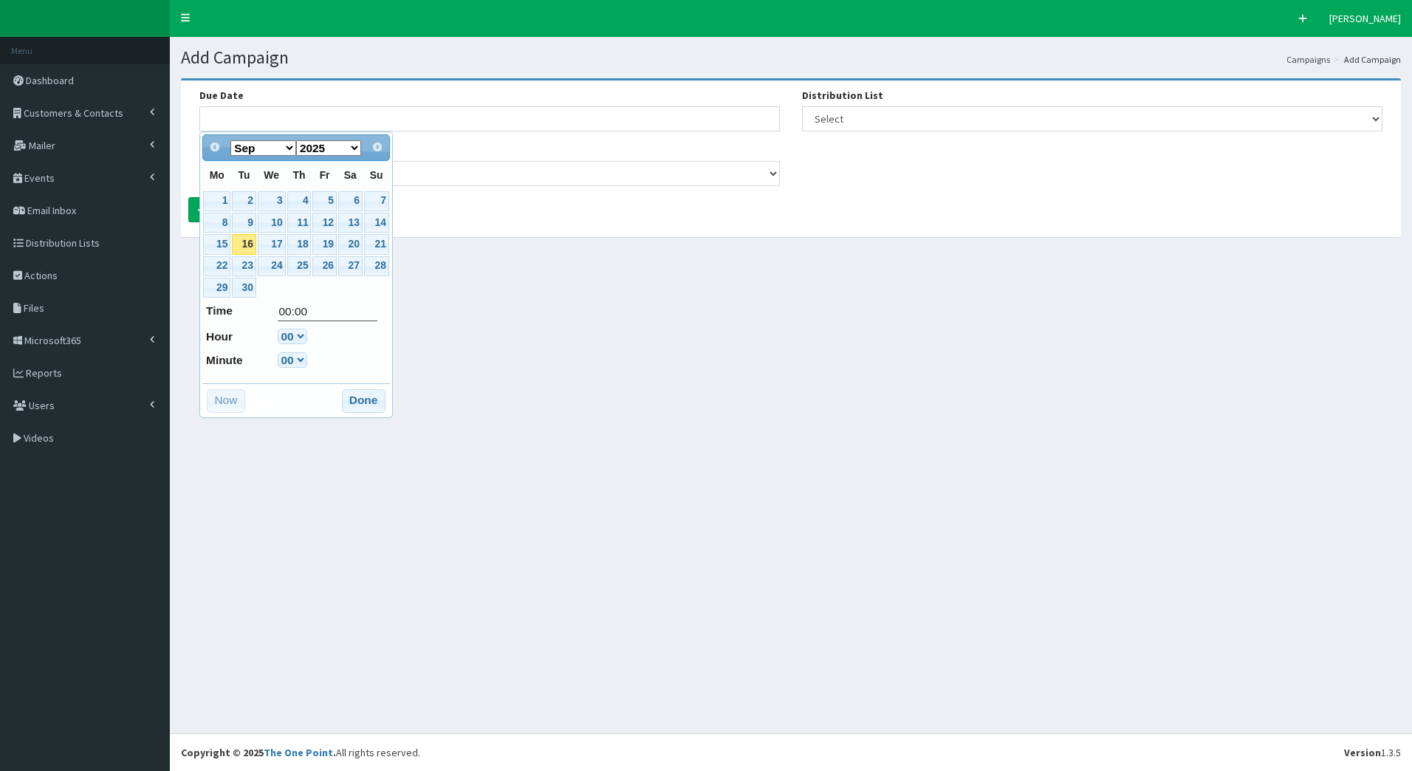
click at [252, 245] on link "16" at bounding box center [244, 244] width 24 height 20
click at [303, 334] on select "00 01 02 03 04 05 06 07 08 09 10 11 12 13 14 15 16 17 18 19 20 21 22 23" at bounding box center [293, 337] width 30 height 16
click at [267, 239] on link "17" at bounding box center [272, 244] width 28 height 20
click at [303, 329] on select "00 01 02 03 04 05 06 07 08 09 10 11 12 13 14 15 16 17 18 19 20 21 22 23" at bounding box center [293, 337] width 30 height 16
type input "17-09-2025 05:00"
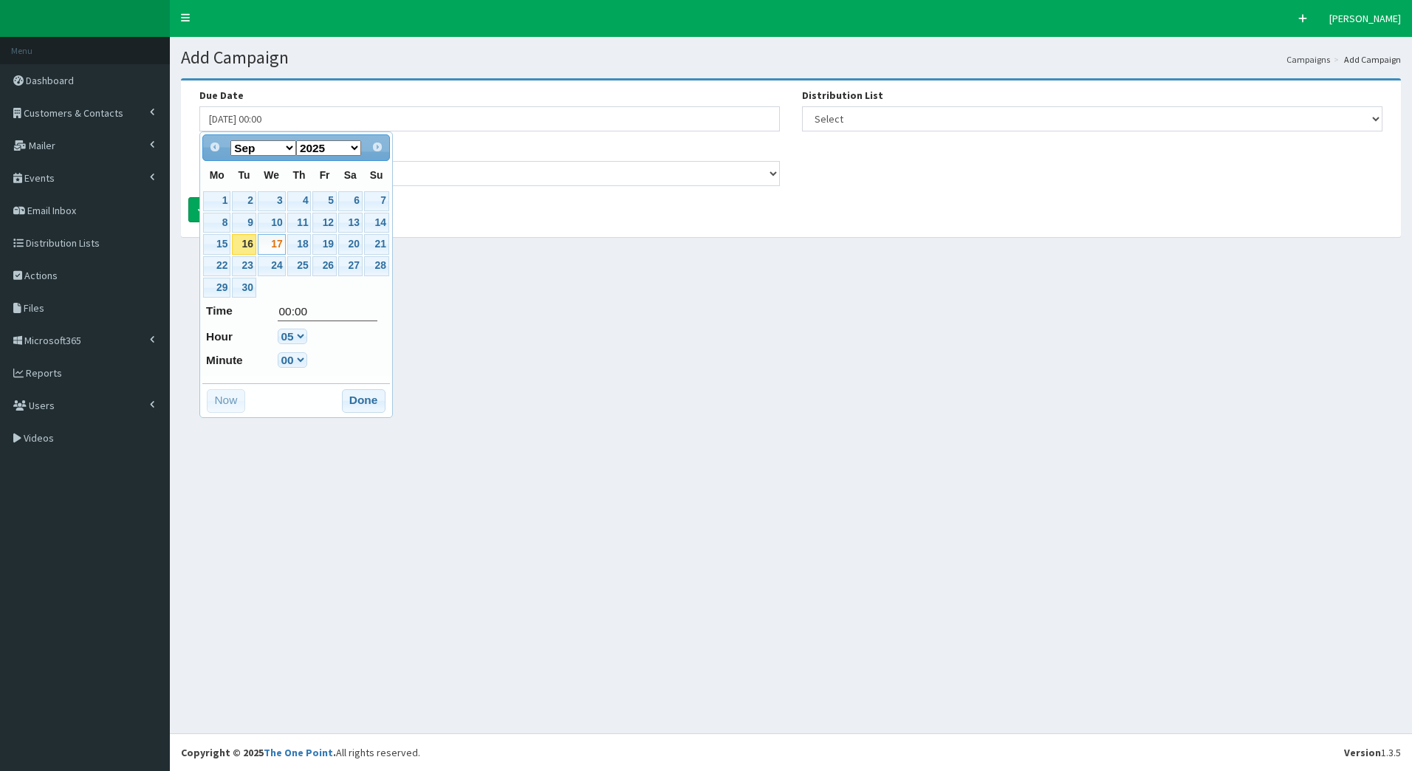
type input "05:00"
select select "5"
click at [363, 406] on button "Done" at bounding box center [364, 401] width 44 height 24
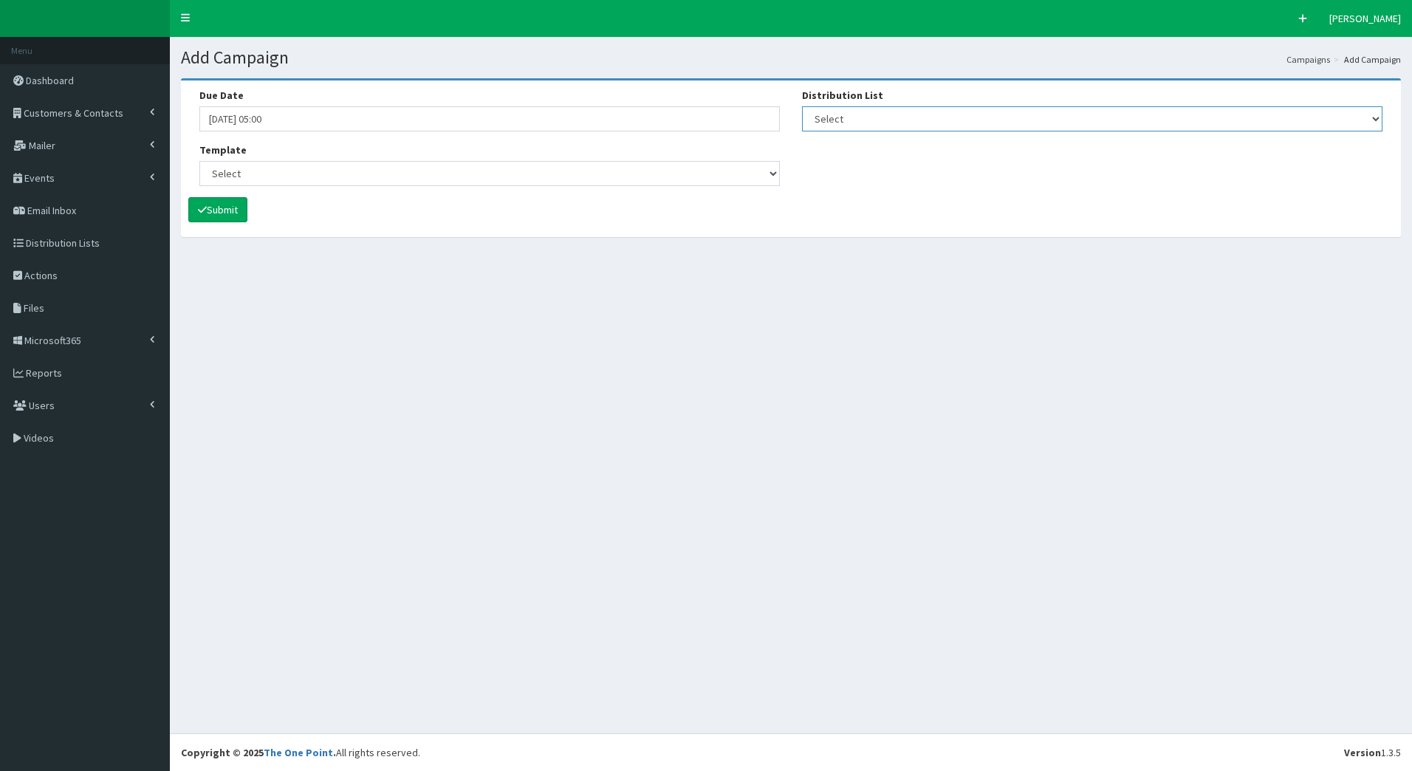
click at [872, 117] on select "Select [DEVELOPER TEST] Bondholder Advisory Group Bondholder breakfast events B…" at bounding box center [1092, 118] width 580 height 25
select select "99"
click at [802, 106] on select "Select [DEVELOPER TEST] Bondholder Advisory Group Bondholder breakfast events B…" at bounding box center [1092, 118] width 580 height 25
click at [239, 164] on select "Select (Bondholders) Next Generation Event #2: Behind the Scenes @ Paragon Arca…" at bounding box center [489, 173] width 580 height 25
select select "434"
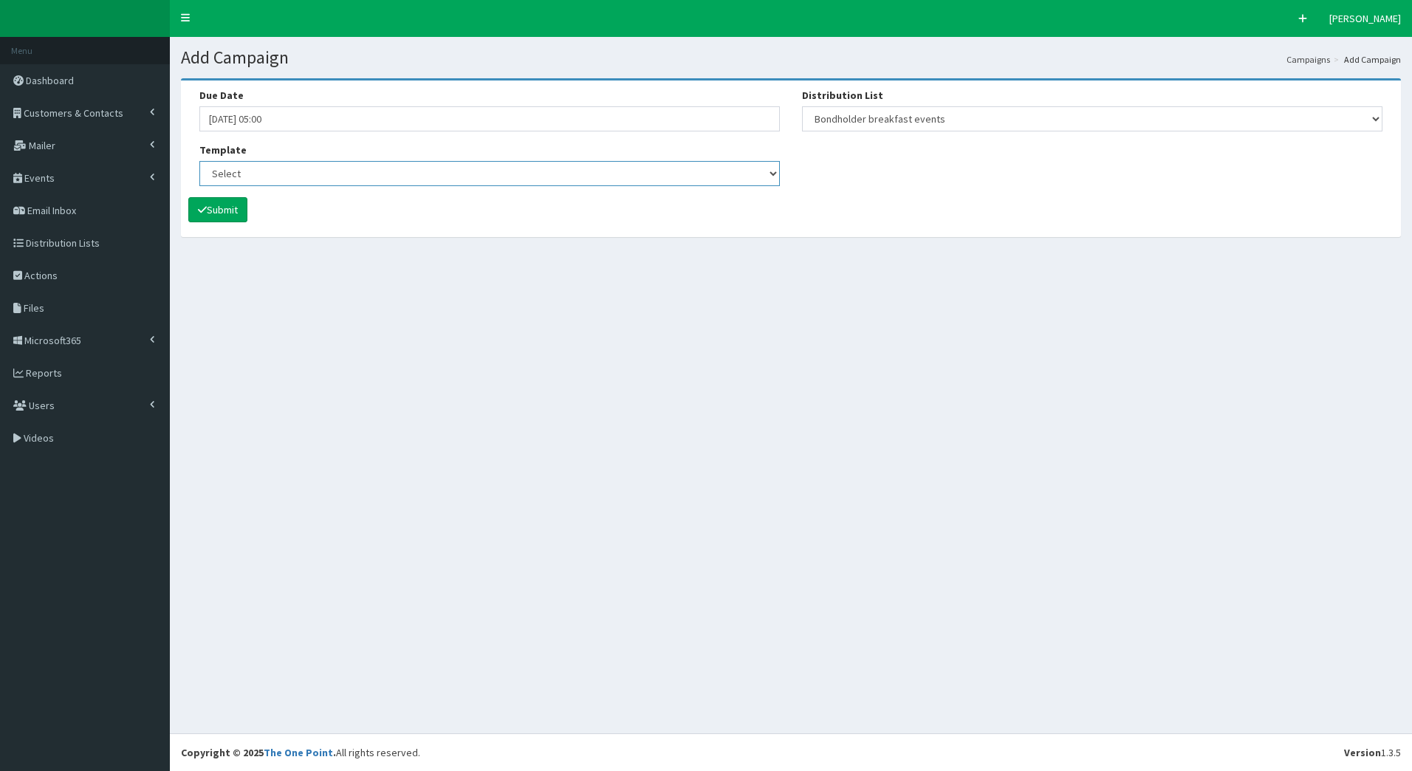
click at [199, 161] on select "Select (Bondholders) Next Generation Event #2: Behind the Scenes @ Paragon Arca…" at bounding box center [489, 173] width 580 height 25
click at [229, 207] on button "Submit" at bounding box center [217, 209] width 59 height 25
